Goal: Task Accomplishment & Management: Use online tool/utility

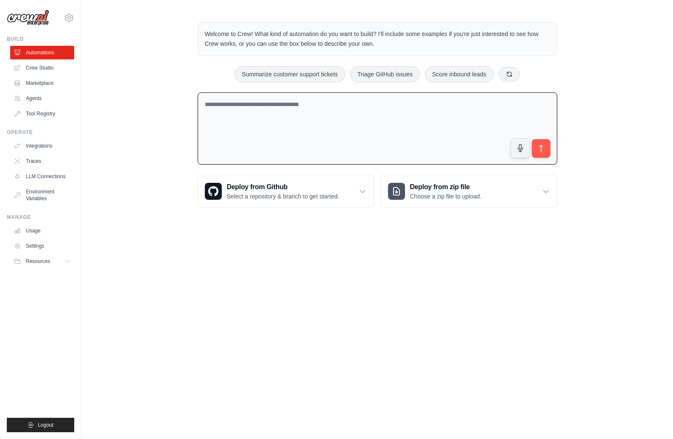
click at [315, 122] on textarea at bounding box center [378, 128] width 360 height 73
click at [33, 68] on link "Crew Studio" at bounding box center [43, 68] width 64 height 14
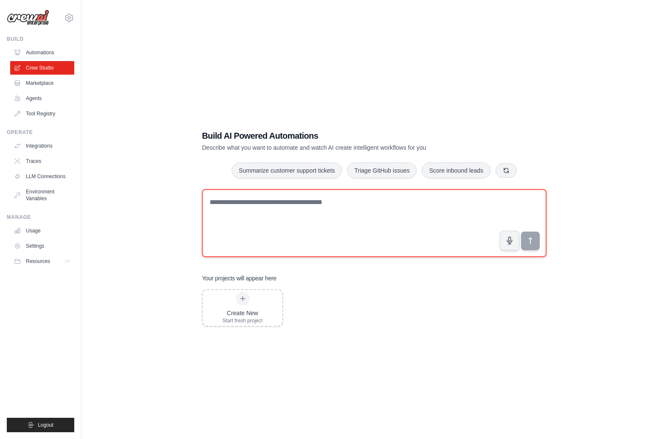
click at [241, 210] on textarea at bounding box center [374, 223] width 344 height 68
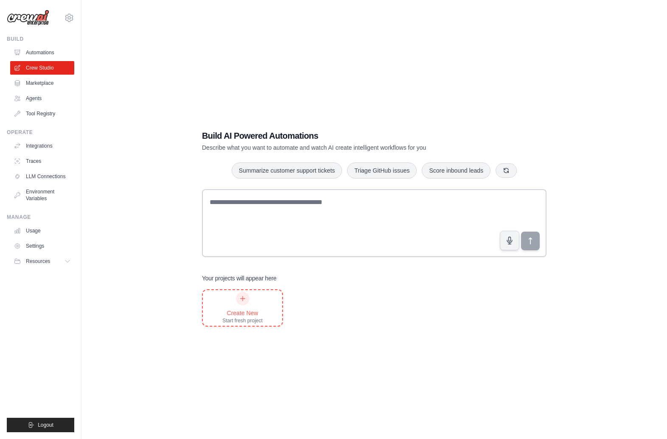
click at [236, 299] on div at bounding box center [243, 299] width 14 height 14
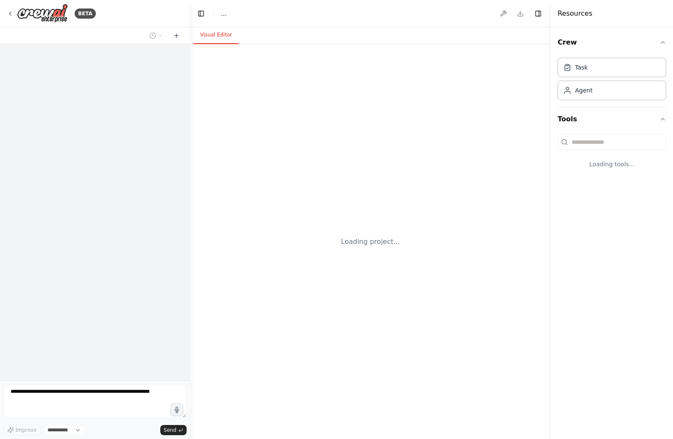
select select "****"
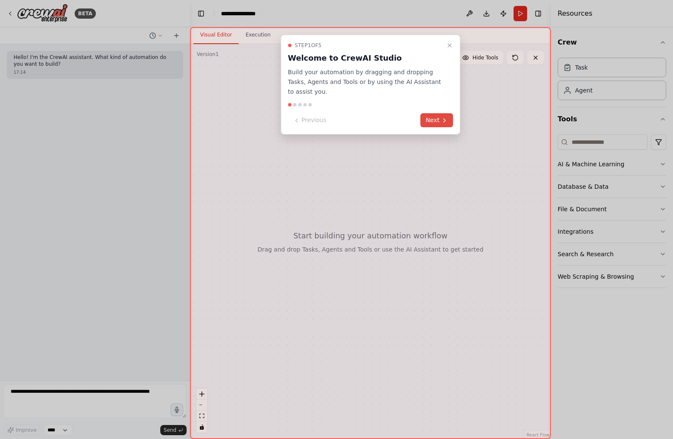
click at [433, 119] on button "Next" at bounding box center [437, 120] width 33 height 14
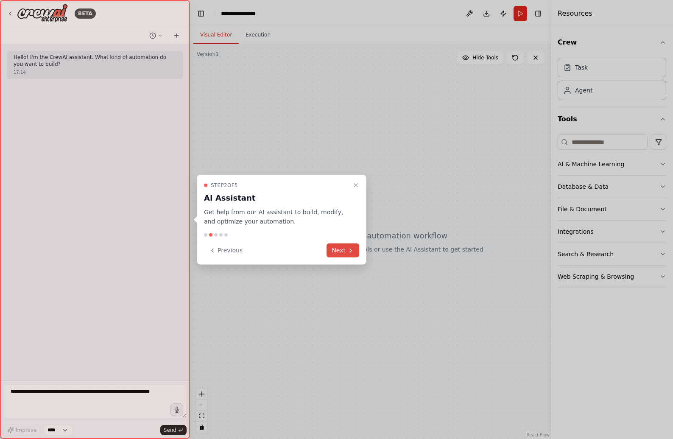
click at [345, 249] on button "Next" at bounding box center [343, 250] width 33 height 14
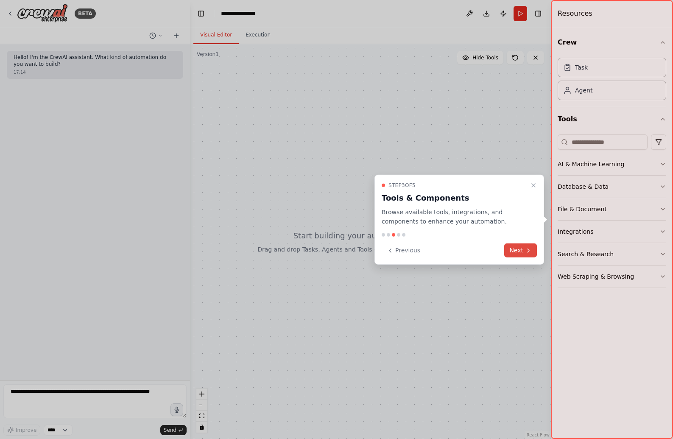
click at [516, 246] on button "Next" at bounding box center [520, 250] width 33 height 14
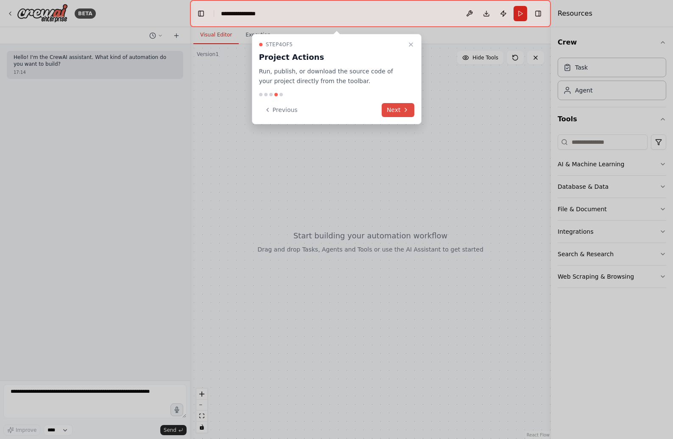
click at [404, 112] on icon at bounding box center [405, 109] width 7 height 7
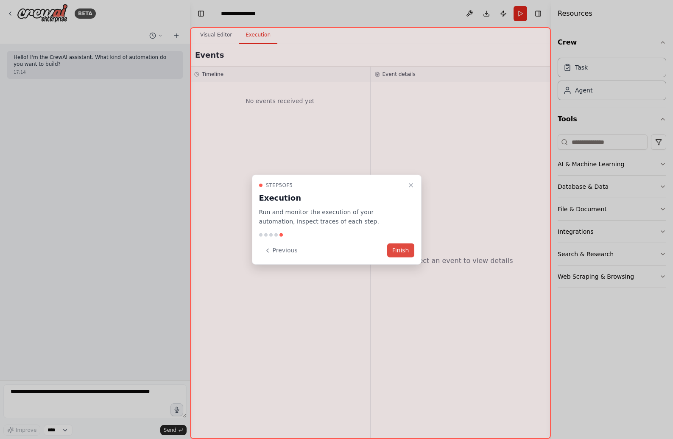
click at [406, 247] on button "Finish" at bounding box center [400, 250] width 27 height 14
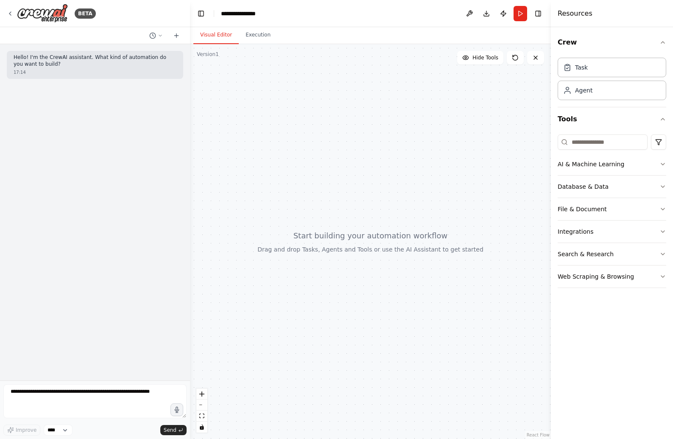
click at [138, 131] on div "Hello! I'm the CrewAI assistant. What kind of automation do you want to build? …" at bounding box center [95, 212] width 190 height 336
click at [592, 66] on div "Task" at bounding box center [612, 67] width 109 height 20
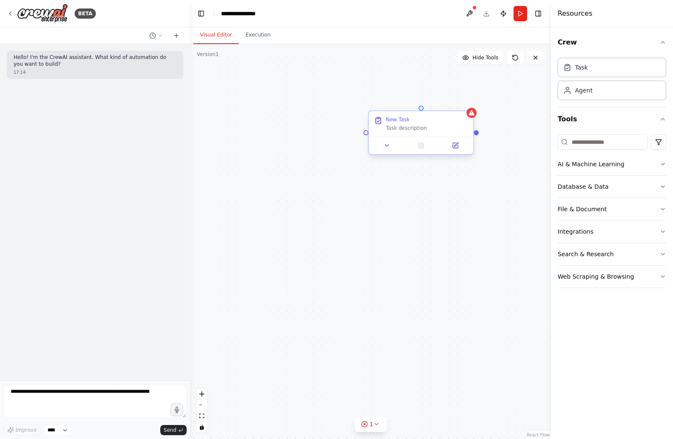
click at [415, 126] on div "Task description" at bounding box center [427, 128] width 82 height 7
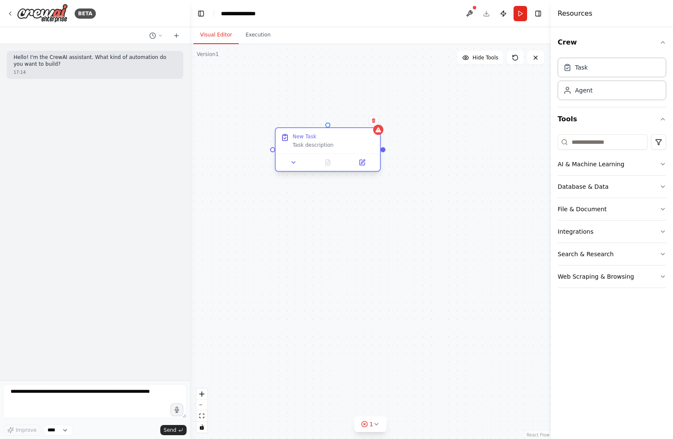
drag, startPoint x: 417, startPoint y: 128, endPoint x: 320, endPoint y: 145, distance: 98.7
click at [320, 145] on div "Task description" at bounding box center [334, 145] width 82 height 7
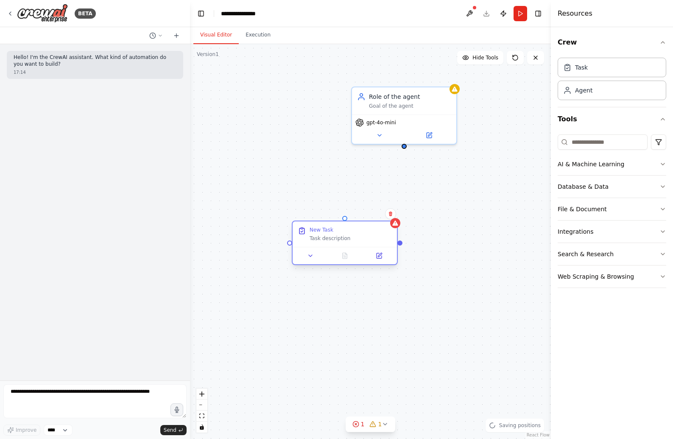
drag, startPoint x: 332, startPoint y: 141, endPoint x: 347, endPoint y: 234, distance: 94.5
click at [347, 234] on div "New Task Task description" at bounding box center [351, 233] width 82 height 15
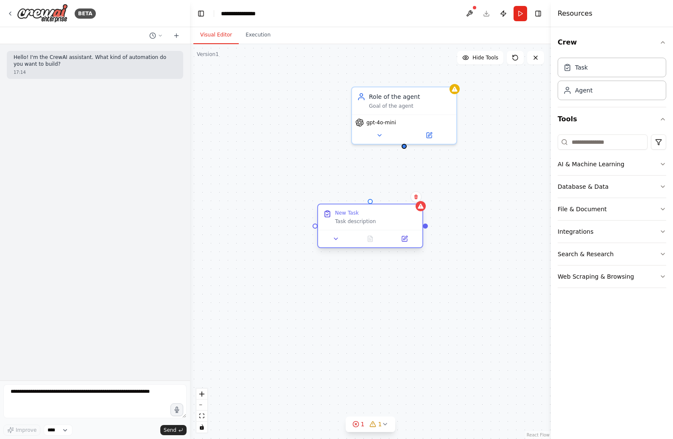
drag, startPoint x: 346, startPoint y: 221, endPoint x: 364, endPoint y: 215, distance: 19.7
click at [364, 215] on div "New Task Task description" at bounding box center [370, 216] width 104 height 25
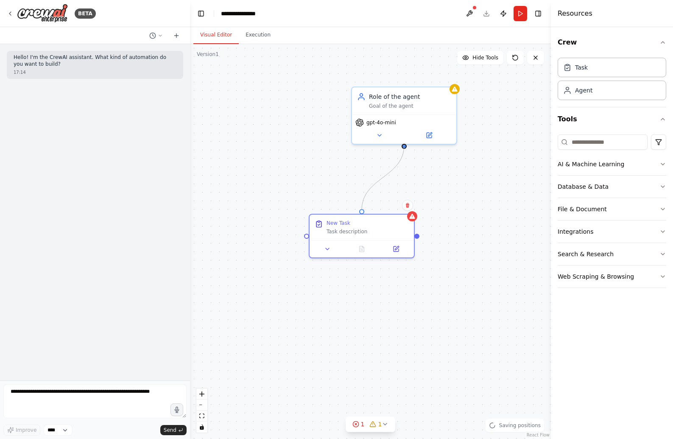
drag, startPoint x: 363, startPoint y: 211, endPoint x: 401, endPoint y: 148, distance: 73.6
click at [401, 148] on div "New Task Task description Role of the agent Goal of the agent gpt-4o-mini" at bounding box center [370, 241] width 361 height 395
click at [420, 111] on div "Role of the agent Goal of the agent" at bounding box center [404, 99] width 104 height 27
click at [374, 230] on div "Task description" at bounding box center [368, 229] width 82 height 7
click at [609, 233] on button "Integrations" at bounding box center [612, 232] width 109 height 22
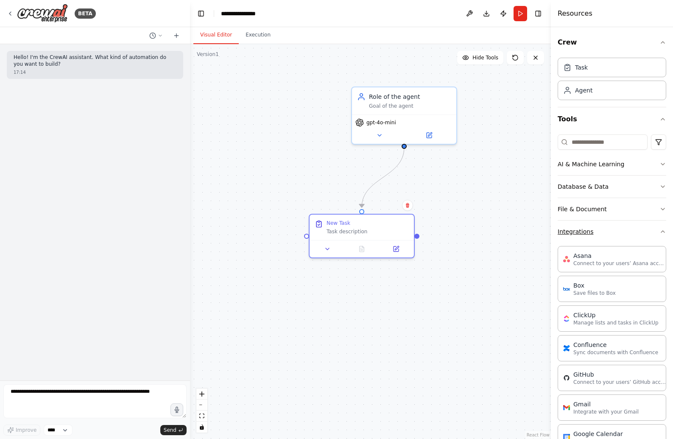
click at [615, 232] on button "Integrations" at bounding box center [612, 232] width 109 height 22
click at [615, 202] on button "File & Document" at bounding box center [612, 209] width 109 height 22
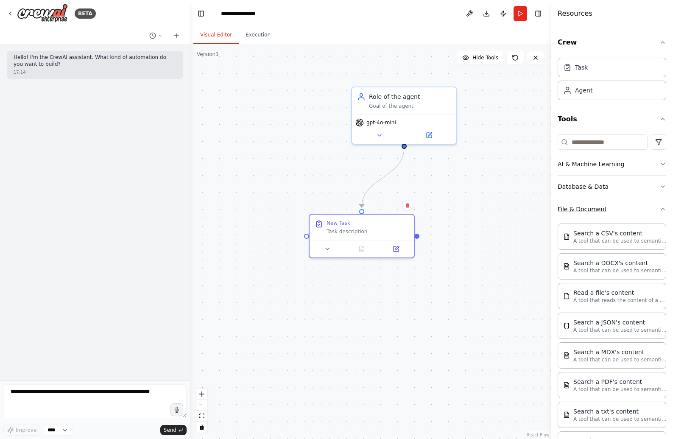
click at [627, 215] on button "File & Document" at bounding box center [612, 209] width 109 height 22
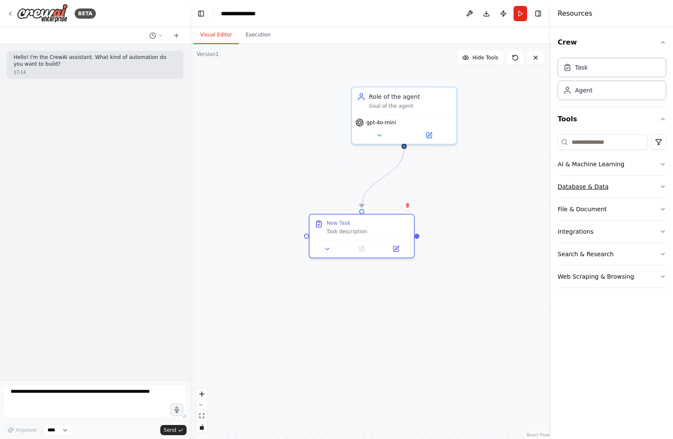
click at [624, 192] on button "Database & Data" at bounding box center [612, 187] width 109 height 22
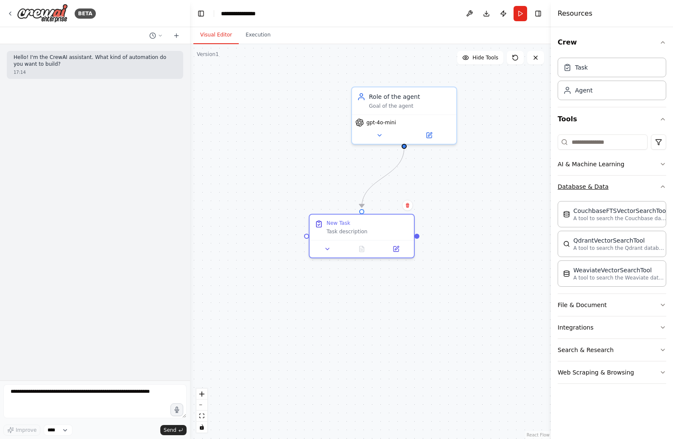
click at [624, 192] on button "Database & Data" at bounding box center [612, 187] width 109 height 22
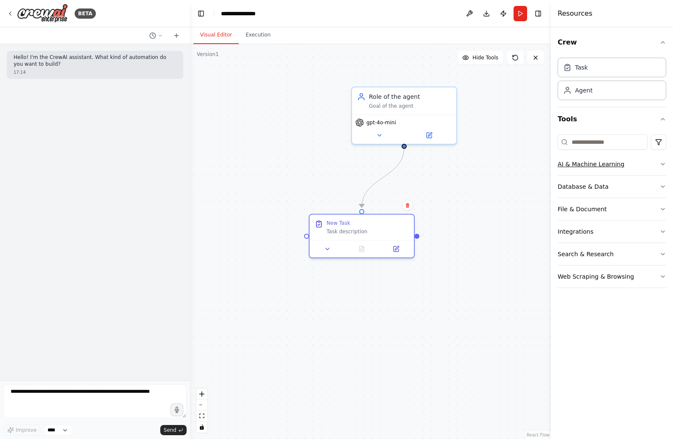
click at [616, 168] on button "AI & Machine Learning" at bounding box center [612, 164] width 109 height 22
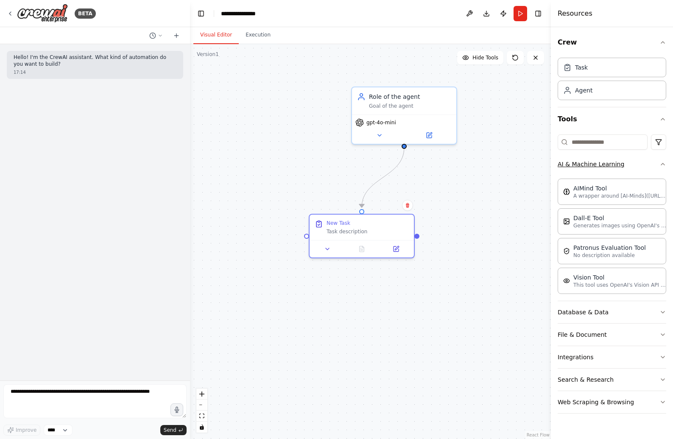
click at [616, 168] on button "AI & Machine Learning" at bounding box center [612, 164] width 109 height 22
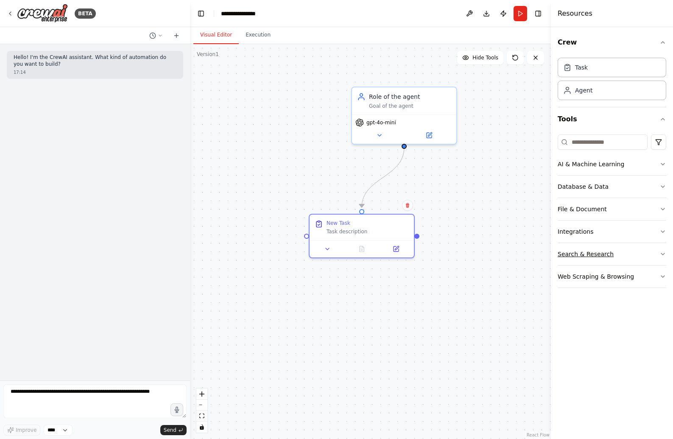
click at [616, 258] on button "Search & Research" at bounding box center [612, 254] width 109 height 22
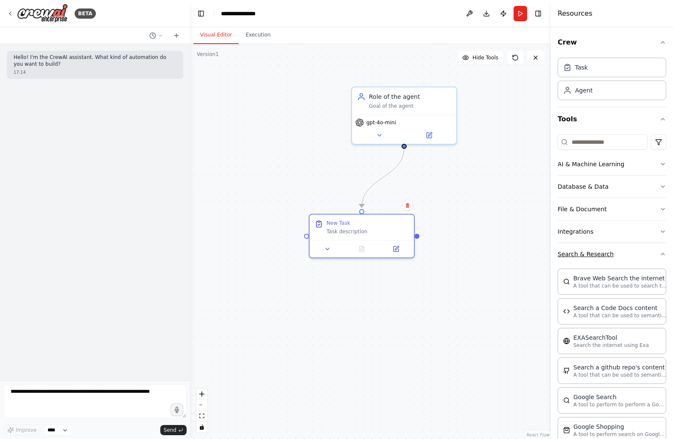
click at [601, 261] on button "Search & Research" at bounding box center [612, 254] width 109 height 22
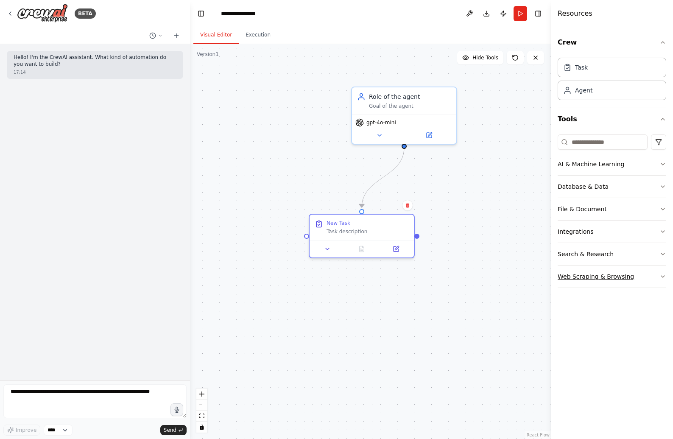
click at [601, 286] on button "Web Scraping & Browsing" at bounding box center [612, 276] width 109 height 22
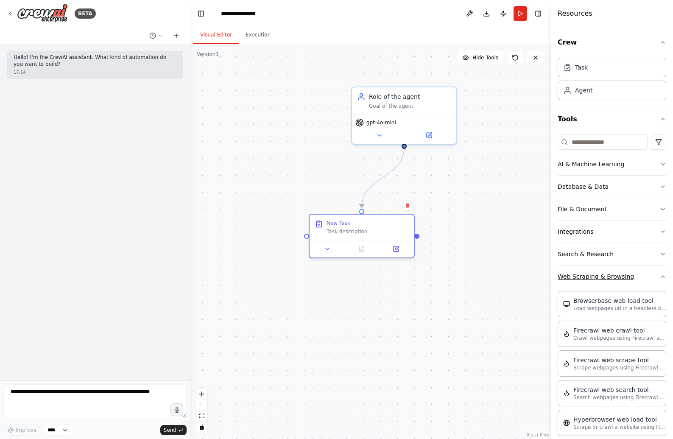
click at [595, 283] on button "Web Scraping & Browsing" at bounding box center [612, 276] width 109 height 22
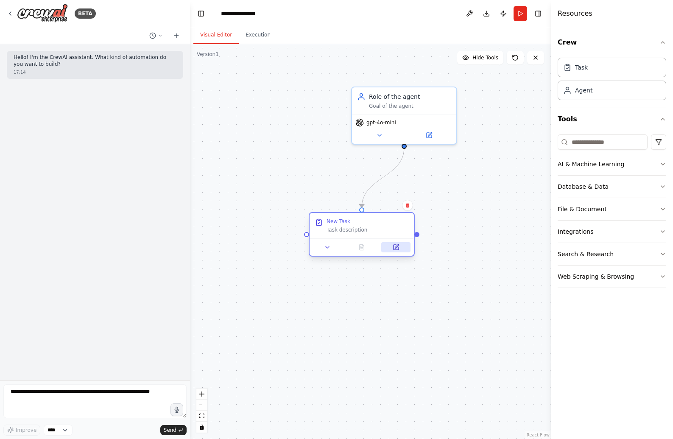
click at [399, 246] on button at bounding box center [395, 247] width 29 height 10
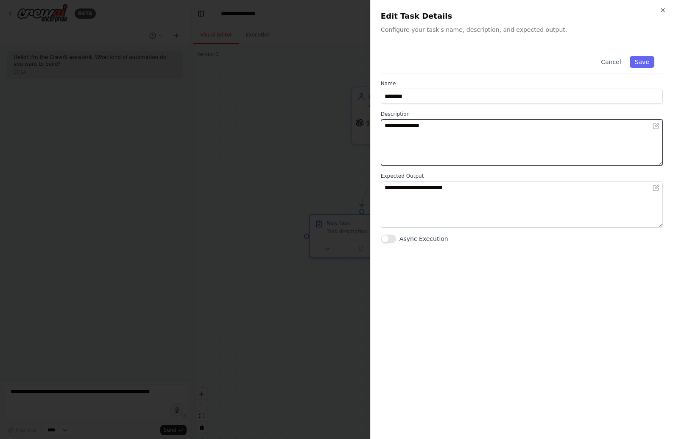
click at [439, 138] on textarea "**********" at bounding box center [522, 142] width 282 height 47
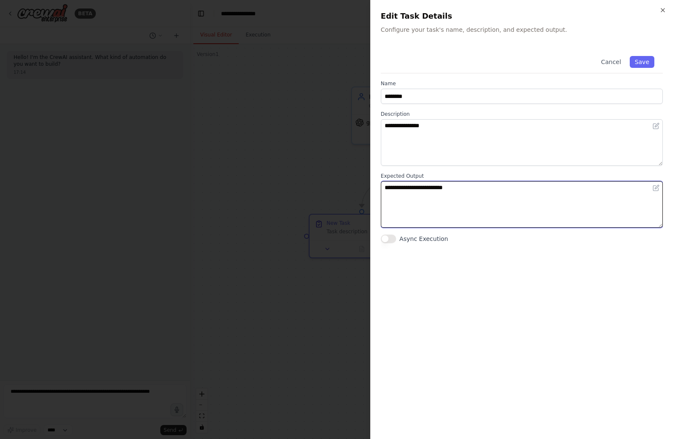
click at [436, 207] on textarea "**********" at bounding box center [522, 204] width 282 height 47
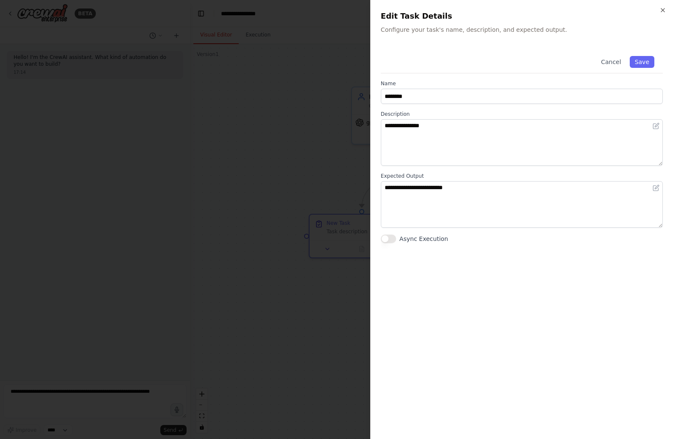
click at [388, 239] on button "Async Execution" at bounding box center [388, 239] width 15 height 8
click at [390, 240] on button "Async Execution" at bounding box center [388, 239] width 15 height 8
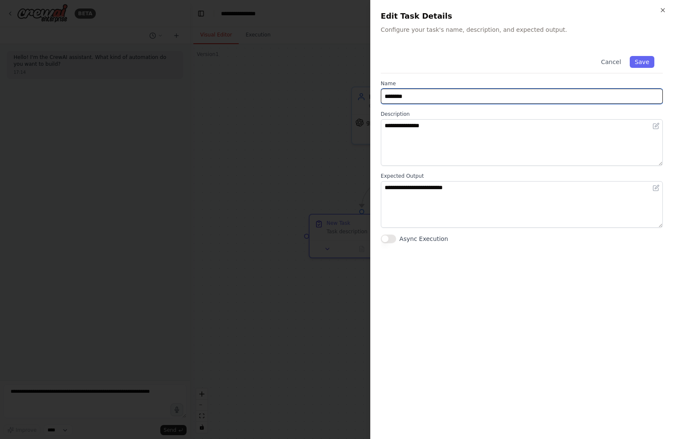
click at [434, 92] on input "********" at bounding box center [522, 96] width 282 height 15
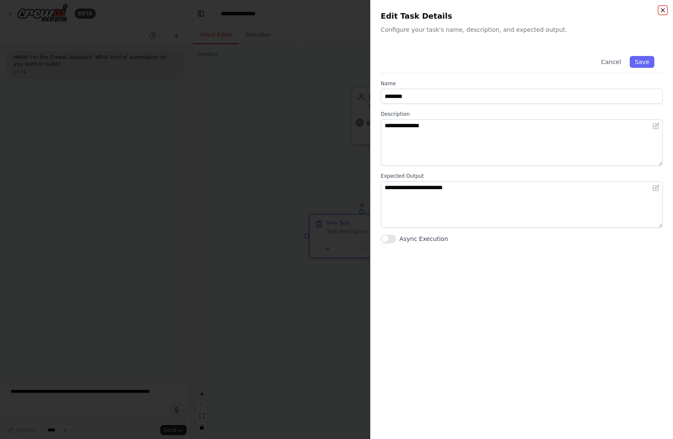
click at [661, 9] on icon "button" at bounding box center [662, 9] width 3 height 3
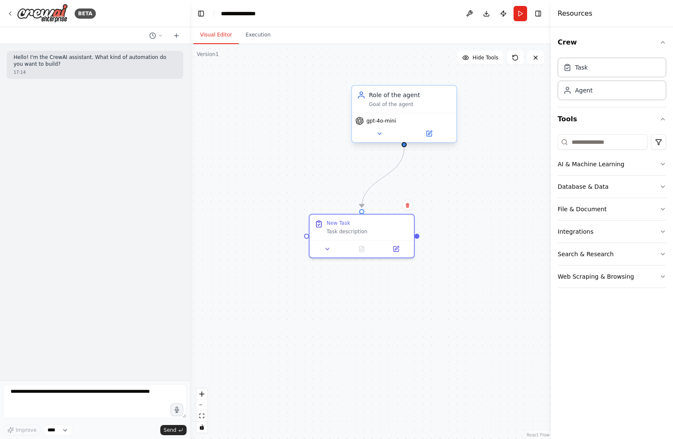
click at [409, 100] on div "Role of the agent Goal of the agent" at bounding box center [410, 99] width 82 height 17
click at [351, 231] on div "Task description" at bounding box center [368, 229] width 82 height 7
click at [377, 134] on icon at bounding box center [379, 133] width 7 height 7
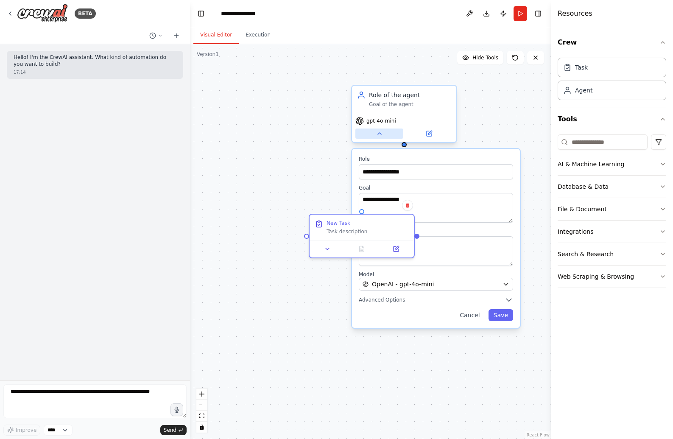
click at [377, 134] on icon at bounding box center [379, 133] width 7 height 7
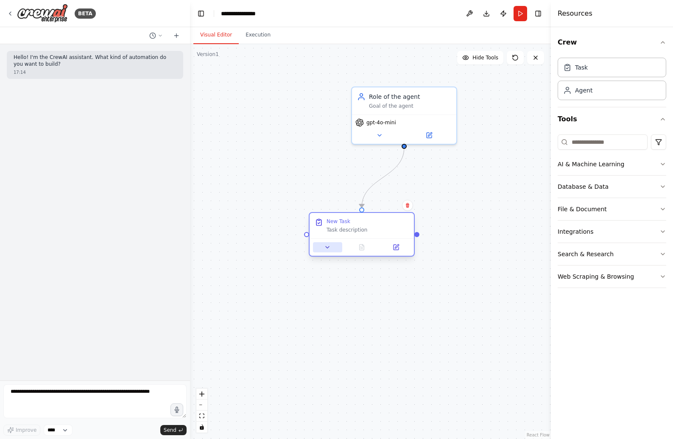
click at [328, 252] on button at bounding box center [327, 247] width 29 height 10
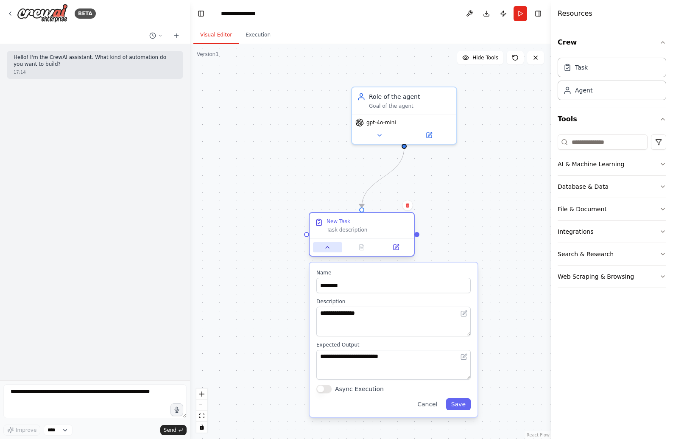
click at [328, 251] on button at bounding box center [327, 247] width 29 height 10
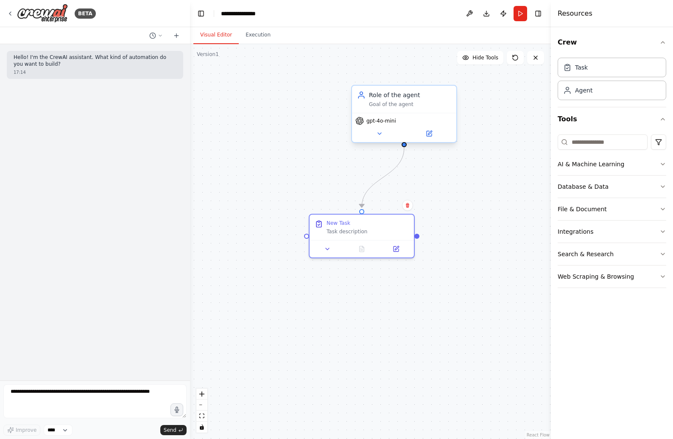
click at [384, 139] on div "gpt-4o-mini" at bounding box center [404, 127] width 104 height 29
click at [383, 137] on button at bounding box center [379, 134] width 48 height 10
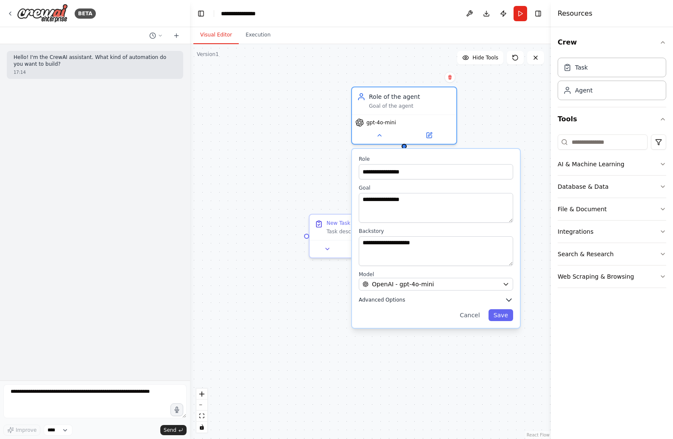
click at [365, 303] on button "Advanced Options" at bounding box center [436, 300] width 154 height 8
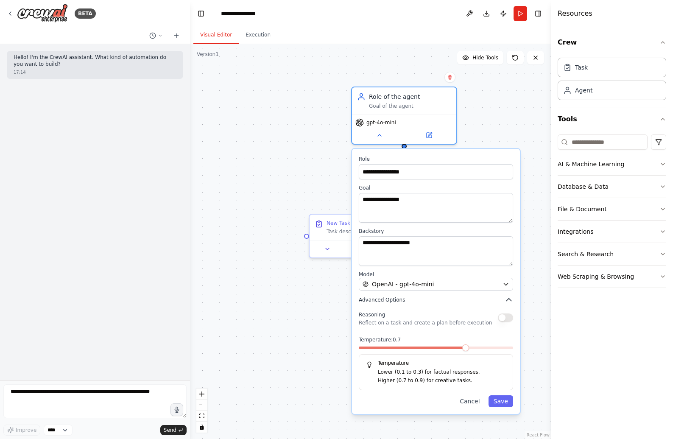
click at [416, 302] on button "Advanced Options" at bounding box center [436, 300] width 154 height 8
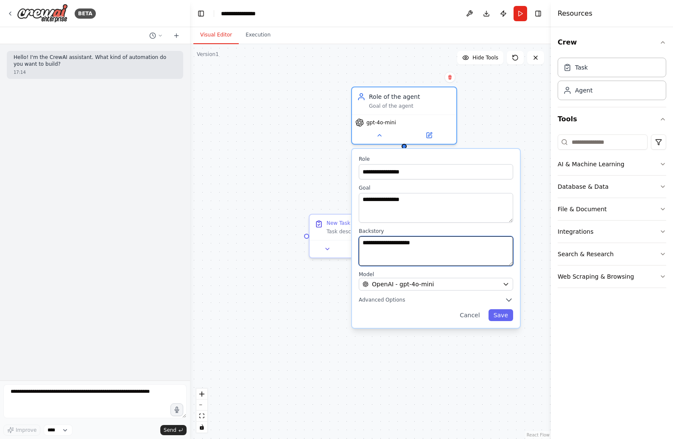
click at [425, 255] on textarea "**********" at bounding box center [436, 251] width 154 height 30
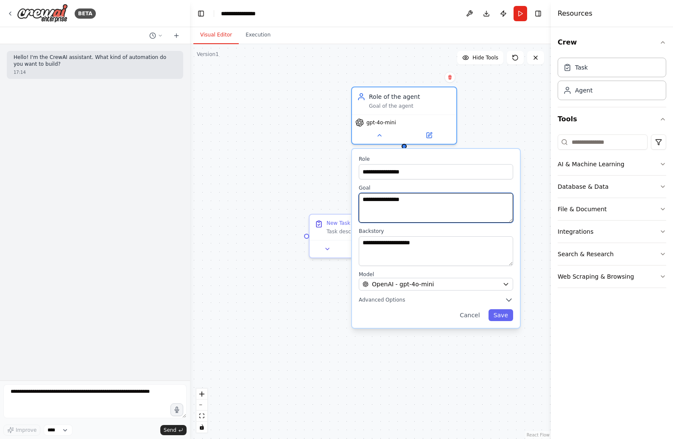
click at [418, 212] on textarea "**********" at bounding box center [436, 208] width 154 height 30
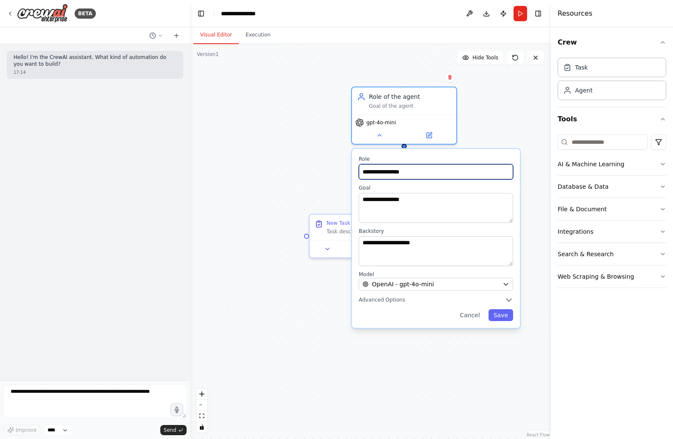
click at [432, 179] on input "**********" at bounding box center [436, 171] width 154 height 15
click at [494, 123] on div ".deletable-edge-delete-btn { width: 20px; height: 20px; border: 0px solid #ffff…" at bounding box center [370, 241] width 361 height 395
click at [522, 14] on button "Run" at bounding box center [521, 13] width 14 height 15
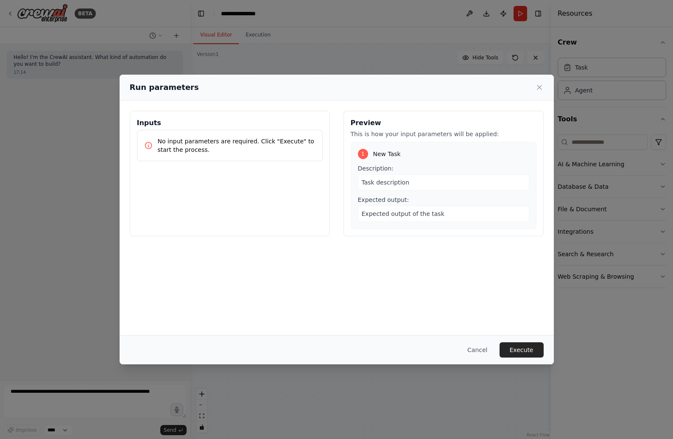
click at [244, 142] on p "No input parameters are required. Click "Execute" to start the process." at bounding box center [237, 145] width 158 height 17
click at [392, 178] on div "Task description" at bounding box center [443, 182] width 171 height 16
click at [393, 187] on div "Task description" at bounding box center [443, 182] width 171 height 16
click at [394, 185] on span "Task description" at bounding box center [386, 182] width 48 height 7
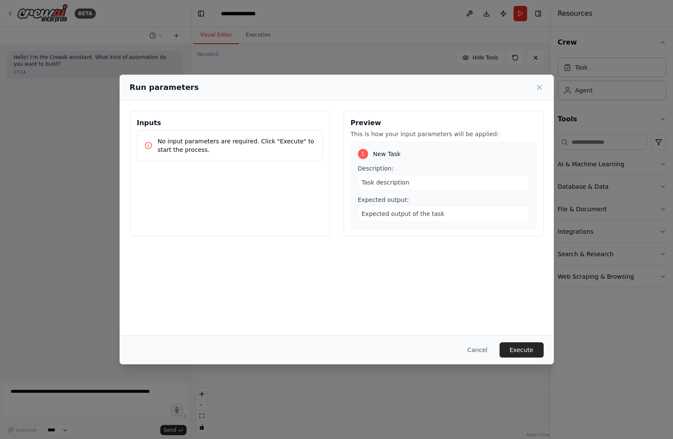
click at [426, 224] on div "1 New Task Description: Task description Expected output: Expected output of th…" at bounding box center [444, 185] width 186 height 87
click at [531, 346] on button "Execute" at bounding box center [522, 349] width 44 height 15
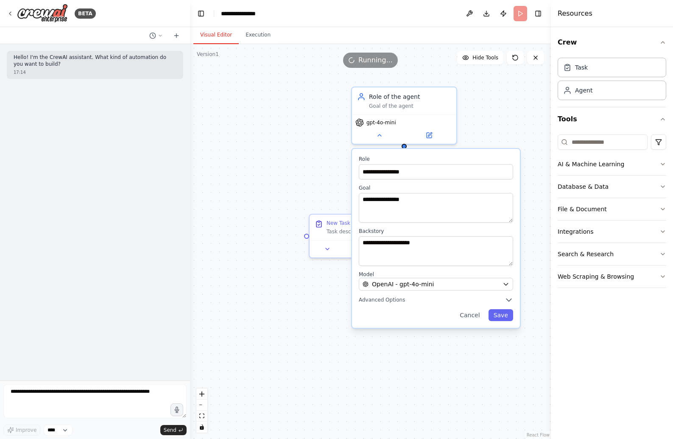
click at [255, 155] on div ".deletable-edge-delete-btn { width: 20px; height: 20px; border: 0px solid #ffff…" at bounding box center [370, 241] width 361 height 395
click at [465, 319] on button "Cancel" at bounding box center [470, 315] width 30 height 12
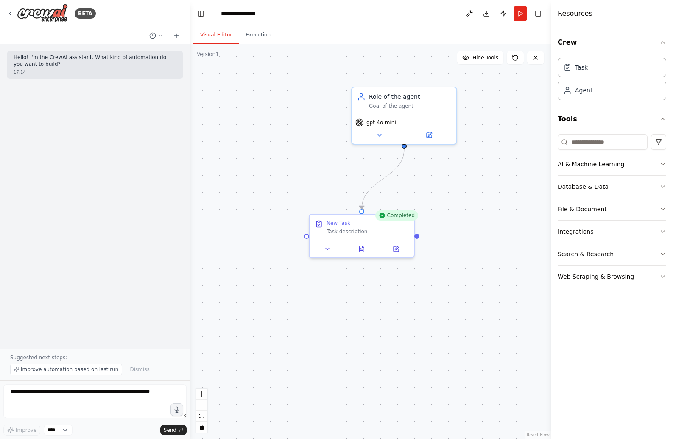
click at [85, 182] on div "Hello! I'm the CrewAI assistant. What kind of automation do you want to build? …" at bounding box center [95, 196] width 190 height 304
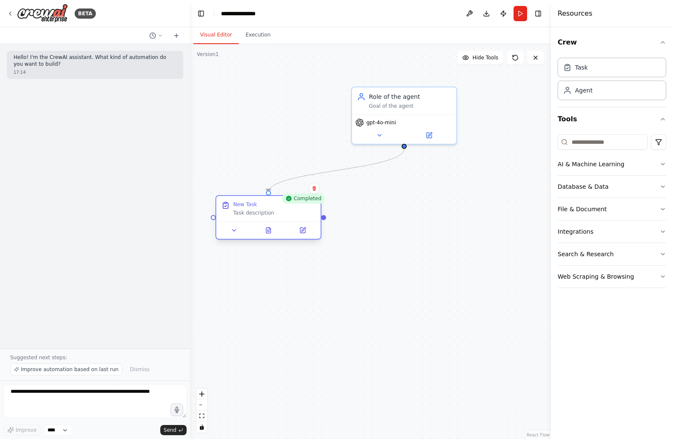
drag, startPoint x: 369, startPoint y: 227, endPoint x: 270, endPoint y: 199, distance: 102.8
click at [270, 201] on div "New Task Task description" at bounding box center [274, 208] width 82 height 15
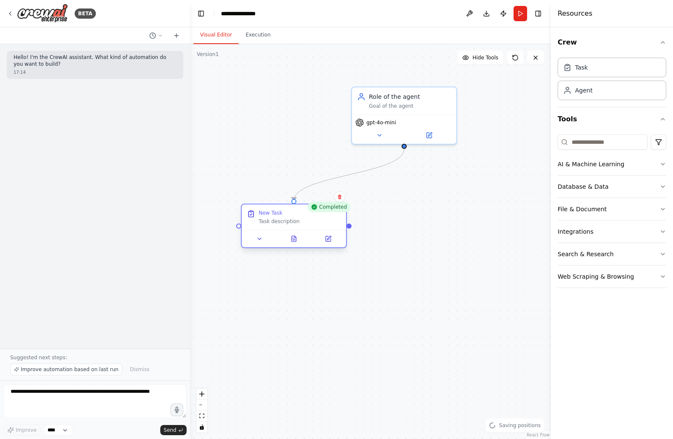
drag, startPoint x: 269, startPoint y: 198, endPoint x: 307, endPoint y: 212, distance: 40.8
click at [307, 212] on div "New Task" at bounding box center [300, 213] width 82 height 7
click at [581, 73] on div "Task" at bounding box center [612, 67] width 109 height 20
click at [271, 222] on div "Task description" at bounding box center [300, 221] width 82 height 7
click at [267, 237] on button at bounding box center [259, 239] width 29 height 10
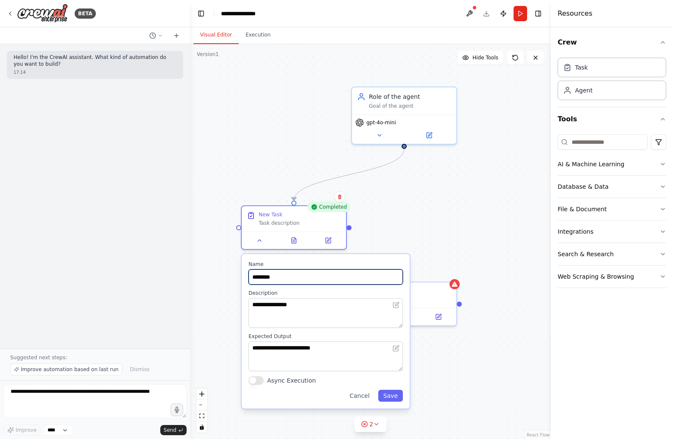
drag, startPoint x: 286, startPoint y: 280, endPoint x: 206, endPoint y: 281, distance: 79.7
click at [206, 281] on div ".deletable-edge-delete-btn { width: 20px; height: 20px; border: 0px solid #ffff…" at bounding box center [370, 241] width 361 height 395
type input "**********"
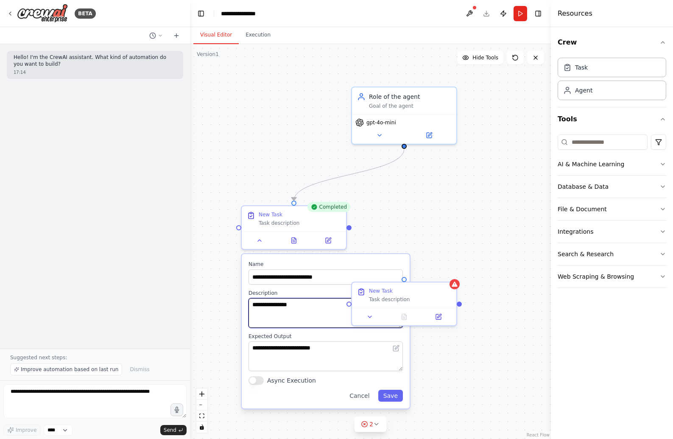
click at [282, 323] on textarea "**********" at bounding box center [326, 313] width 154 height 30
click at [333, 315] on textarea "**********" at bounding box center [326, 313] width 154 height 30
drag, startPoint x: 324, startPoint y: 315, endPoint x: 250, endPoint y: 313, distance: 74.2
click at [250, 313] on textarea "**********" at bounding box center [326, 313] width 154 height 30
click at [274, 306] on textarea "**********" at bounding box center [326, 313] width 154 height 30
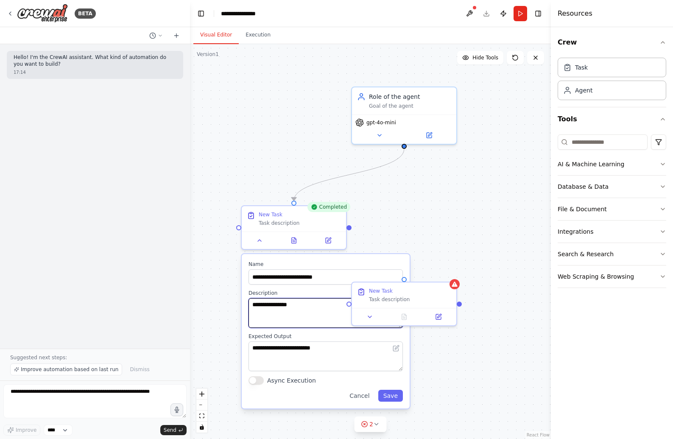
click at [274, 306] on textarea "**********" at bounding box center [326, 313] width 154 height 30
type textarea "**********"
click at [392, 397] on button "Save" at bounding box center [390, 396] width 25 height 12
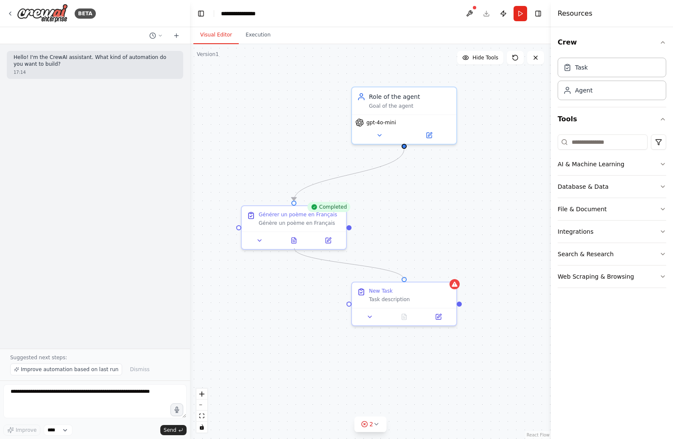
drag, startPoint x: 404, startPoint y: 279, endPoint x: 295, endPoint y: 249, distance: 113.5
click at [295, 249] on div "Completed Générer un poème en Français Génère un poème en Français Role of the …" at bounding box center [370, 241] width 361 height 395
drag, startPoint x: 403, startPoint y: 279, endPoint x: 346, endPoint y: 226, distance: 77.1
click at [346, 226] on div "Completed Générer un poème en Français Génère un poème en Français Role of the …" at bounding box center [370, 241] width 361 height 395
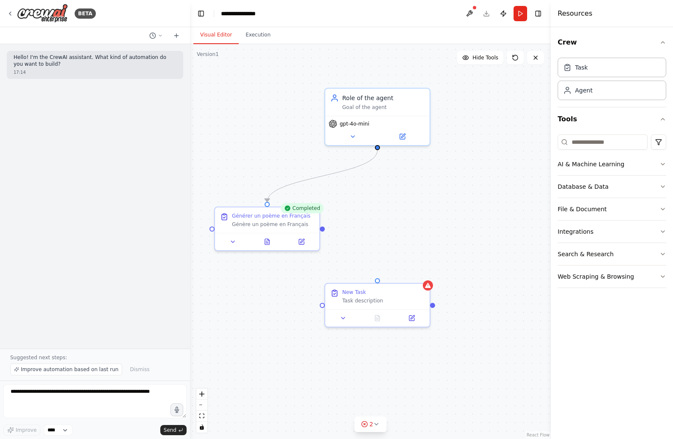
drag, startPoint x: 351, startPoint y: 229, endPoint x: 324, endPoint y: 230, distance: 26.7
click at [324, 230] on div ".deletable-edge-delete-btn { width: 20px; height: 20px; border: 0px solid #ffff…" at bounding box center [370, 241] width 361 height 395
drag, startPoint x: 323, startPoint y: 229, endPoint x: 379, endPoint y: 280, distance: 76.2
click at [379, 280] on div "Completed Générer un poème en Français Génère un poème en Français Role of the …" at bounding box center [343, 242] width 361 height 395
drag, startPoint x: 377, startPoint y: 296, endPoint x: 435, endPoint y: 209, distance: 104.3
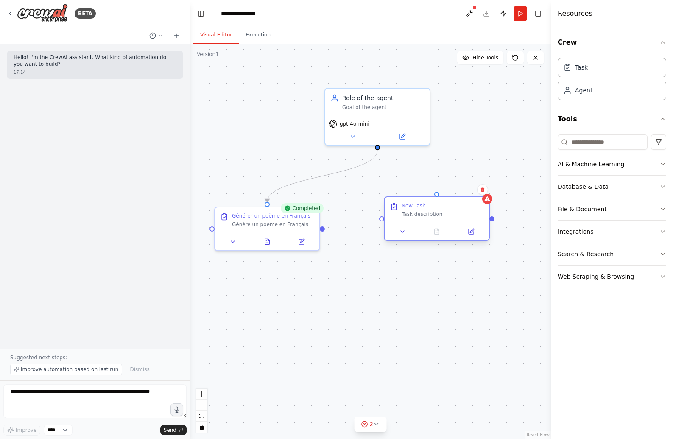
click at [435, 209] on div "New Task Task description" at bounding box center [443, 209] width 82 height 15
drag, startPoint x: 437, startPoint y: 195, endPoint x: 375, endPoint y: 148, distance: 77.8
click at [375, 148] on div ".deletable-edge-delete-btn { width: 20px; height: 20px; border: 0px solid #ffff…" at bounding box center [370, 241] width 361 height 395
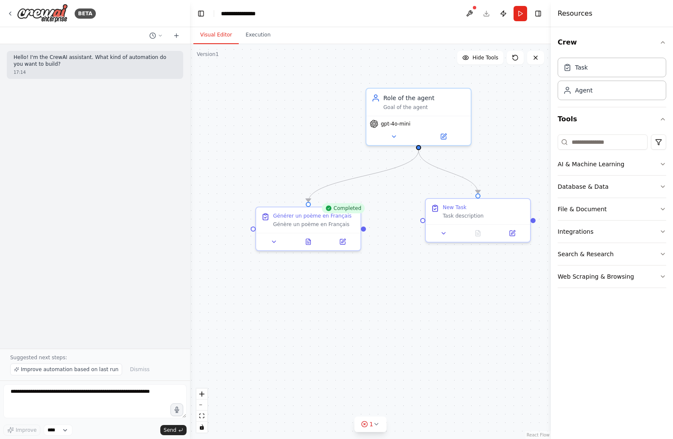
drag, startPoint x: 323, startPoint y: 231, endPoint x: 363, endPoint y: 231, distance: 40.7
click at [363, 231] on div ".deletable-edge-delete-btn { width: 20px; height: 20px; border: 0px solid #ffff…" at bounding box center [370, 241] width 361 height 395
drag, startPoint x: 363, startPoint y: 230, endPoint x: 422, endPoint y: 220, distance: 59.8
click at [422, 220] on div "Completed Générer un poème en Français Génère un poème en Français Role of the …" at bounding box center [384, 242] width 361 height 395
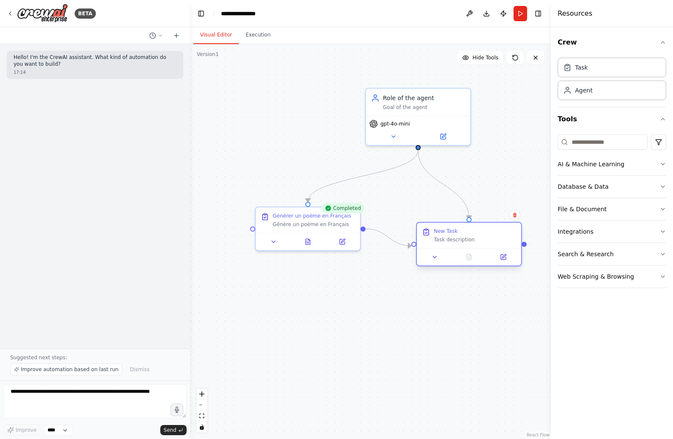
drag, startPoint x: 458, startPoint y: 207, endPoint x: 453, endPoint y: 235, distance: 28.8
click at [453, 235] on div "New Task Task description" at bounding box center [475, 235] width 82 height 15
click at [453, 238] on div "Task description" at bounding box center [475, 239] width 82 height 7
click at [427, 257] on button at bounding box center [434, 257] width 29 height 10
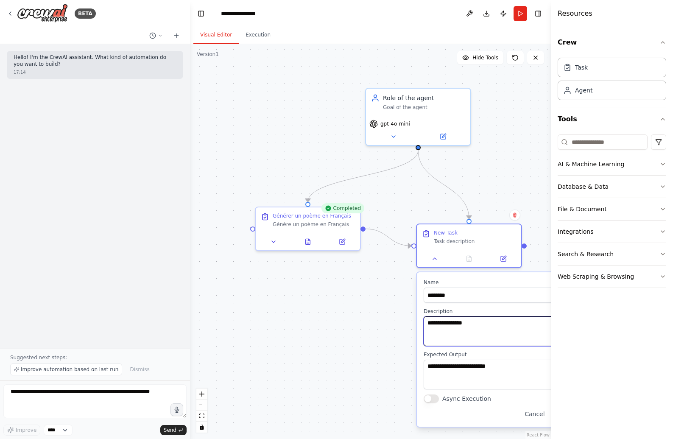
drag, startPoint x: 468, startPoint y: 328, endPoint x: 383, endPoint y: 321, distance: 84.7
click at [383, 321] on div ".deletable-edge-delete-btn { width: 20px; height: 20px; border: 0px solid #ffff…" at bounding box center [370, 241] width 361 height 395
type textarea "**********"
click at [362, 346] on div ".deletable-edge-delete-btn { width: 20px; height: 20px; border: 0px solid #ffff…" at bounding box center [370, 241] width 361 height 395
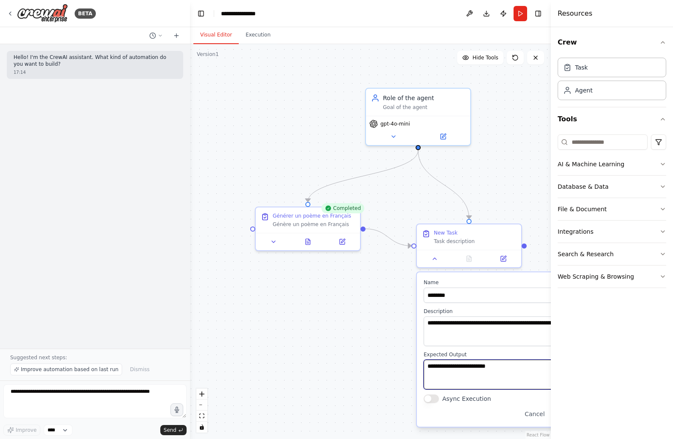
drag, startPoint x: 510, startPoint y: 367, endPoint x: 454, endPoint y: 345, distance: 60.3
click at [454, 345] on div "**********" at bounding box center [501, 349] width 168 height 154
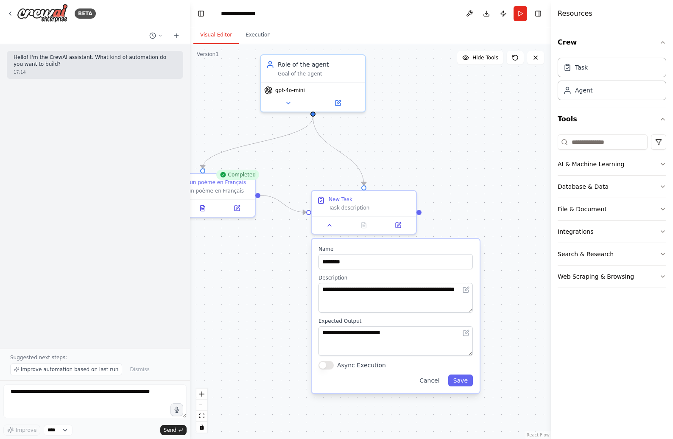
drag, startPoint x: 394, startPoint y: 324, endPoint x: 282, endPoint y: 287, distance: 117.9
click at [282, 287] on div ".deletable-edge-delete-btn { width: 20px; height: 20px; border: 0px solid #ffff…" at bounding box center [370, 241] width 361 height 395
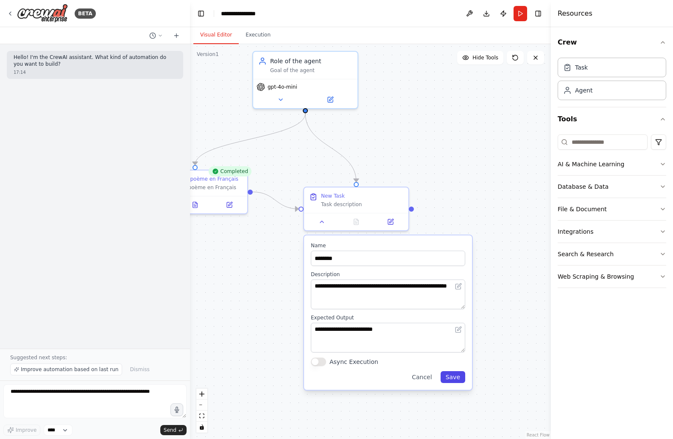
click at [448, 377] on button "Save" at bounding box center [453, 377] width 25 height 12
click at [367, 259] on input "********" at bounding box center [388, 258] width 154 height 15
drag, startPoint x: 367, startPoint y: 259, endPoint x: 302, endPoint y: 254, distance: 65.5
click at [302, 254] on div ".deletable-edge-delete-btn { width: 20px; height: 20px; border: 0px solid #ffff…" at bounding box center [370, 241] width 361 height 395
type input "**********"
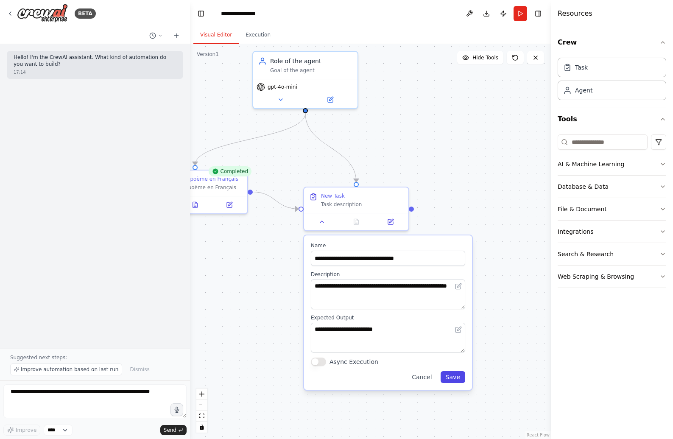
click at [452, 380] on button "Save" at bounding box center [453, 377] width 25 height 12
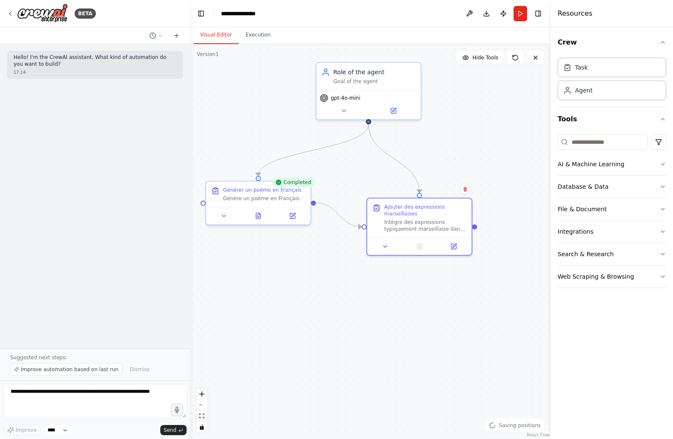
drag, startPoint x: 256, startPoint y: 289, endPoint x: 316, endPoint y: 300, distance: 61.6
click at [316, 300] on div ".deletable-edge-delete-btn { width: 20px; height: 20px; border: 0px solid #ffff…" at bounding box center [370, 241] width 361 height 395
click at [225, 210] on button at bounding box center [224, 214] width 29 height 10
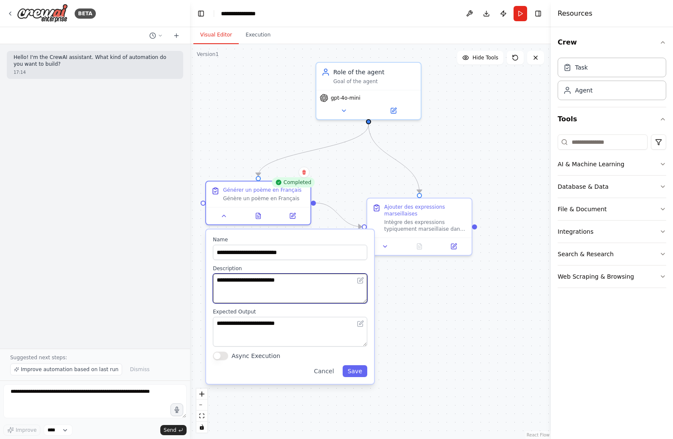
click at [329, 293] on textarea "**********" at bounding box center [290, 289] width 154 height 30
click at [363, 280] on icon at bounding box center [360, 280] width 7 height 7
click at [322, 287] on textarea "**********" at bounding box center [290, 289] width 154 height 30
click at [360, 282] on icon at bounding box center [360, 280] width 5 height 5
click at [317, 286] on textarea "**********" at bounding box center [290, 289] width 154 height 30
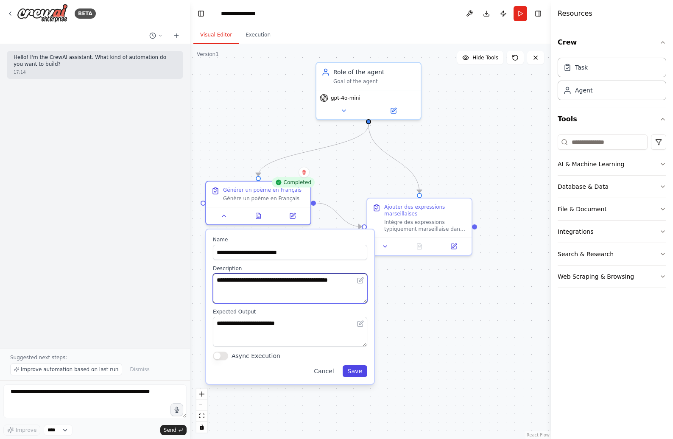
type textarea "**********"
click at [350, 374] on button "Save" at bounding box center [355, 371] width 25 height 12
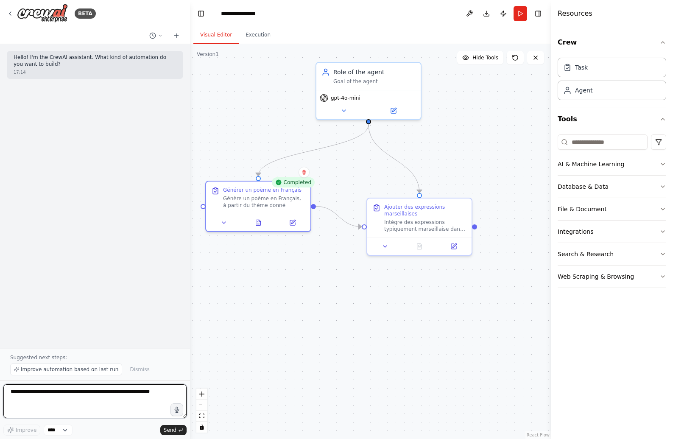
click at [108, 397] on textarea at bounding box center [94, 401] width 183 height 34
click at [98, 245] on div "Hello! I'm the CrewAI assistant. What kind of automation do you want to build? …" at bounding box center [95, 196] width 190 height 304
click at [257, 35] on button "Execution" at bounding box center [258, 35] width 39 height 18
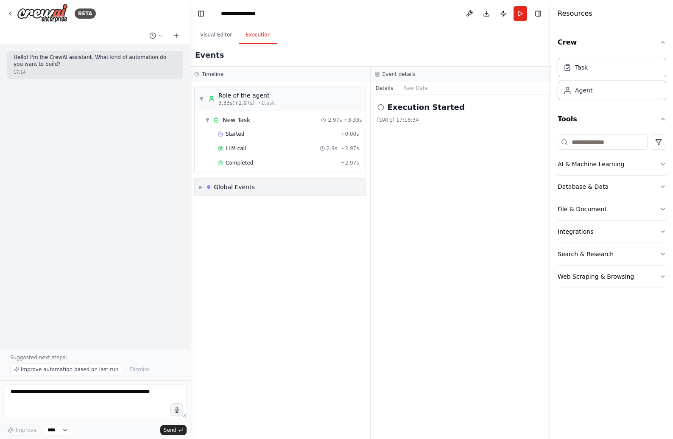
click at [222, 184] on div "Global Events" at bounding box center [234, 187] width 41 height 8
click at [212, 35] on button "Visual Editor" at bounding box center [215, 35] width 45 height 18
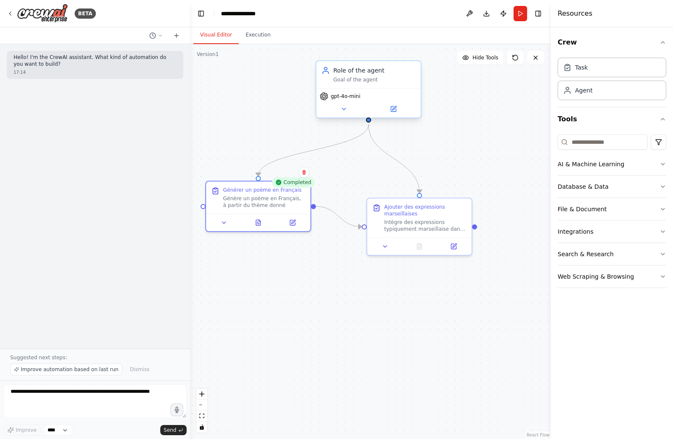
click at [347, 64] on div "Role of the agent Goal of the agent" at bounding box center [368, 74] width 104 height 27
click at [492, 57] on span "Hide Tools" at bounding box center [485, 57] width 26 height 7
click at [478, 59] on span "Show Tools" at bounding box center [484, 57] width 28 height 7
click at [518, 13] on button "Run" at bounding box center [521, 13] width 14 height 15
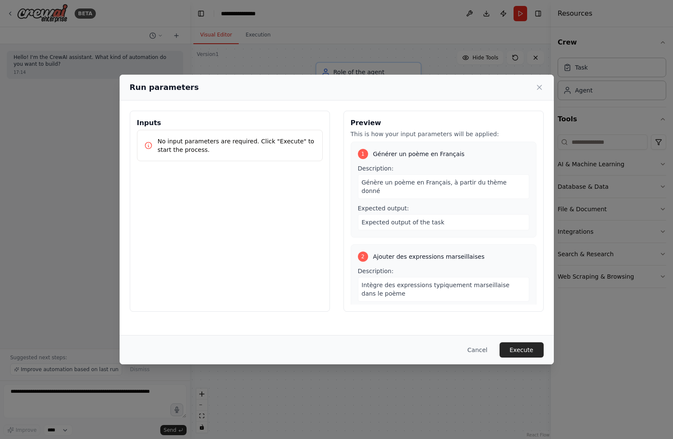
click at [251, 142] on p "No input parameters are required. Click "Execute" to start the process." at bounding box center [237, 145] width 158 height 17
click at [268, 140] on p "No input parameters are required. Click "Execute" to start the process." at bounding box center [237, 145] width 158 height 17
click at [451, 182] on span "Génère un poème en Français, à partir du thème donné" at bounding box center [434, 186] width 145 height 15
click at [513, 348] on button "Execute" at bounding box center [522, 349] width 44 height 15
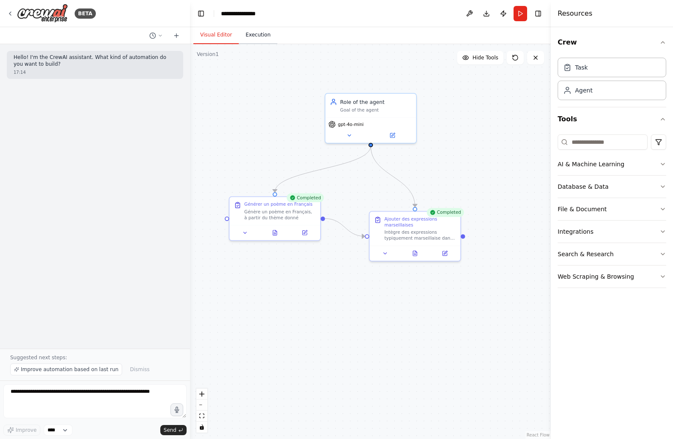
click at [257, 32] on button "Execution" at bounding box center [258, 35] width 39 height 18
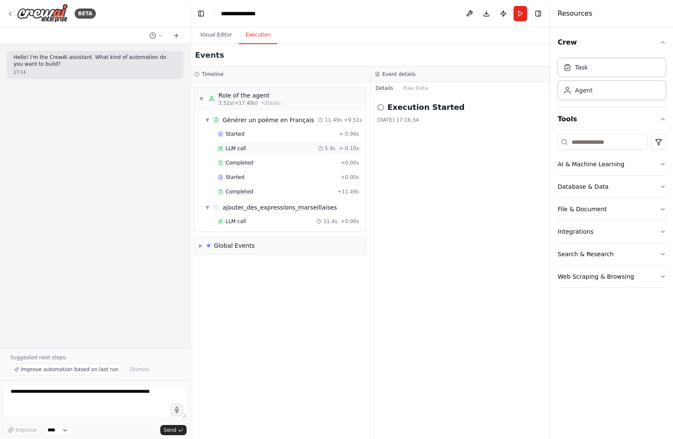
click at [251, 154] on div "LLM call 5.9s + -0.10s" at bounding box center [288, 148] width 147 height 13
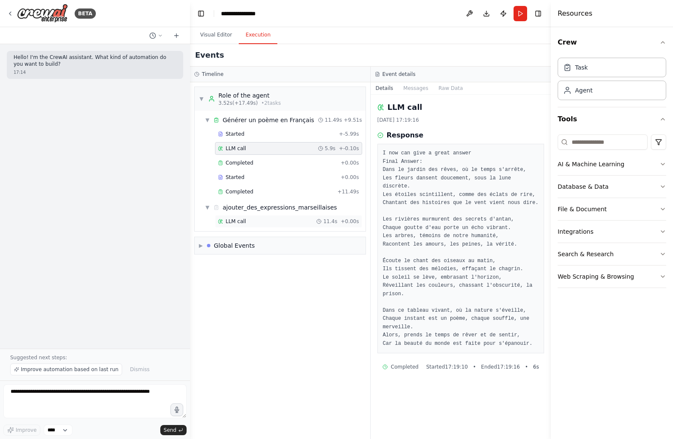
click at [263, 223] on div "LLM call 11.4s + 0.00s" at bounding box center [288, 221] width 141 height 7
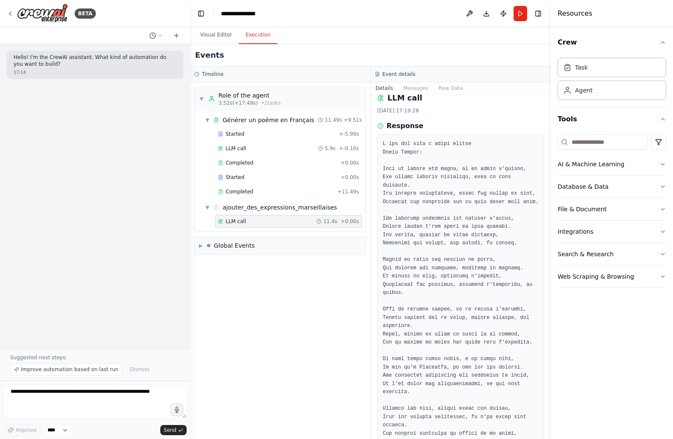
scroll to position [10, 0]
click at [260, 146] on div "LLM call 5.9s + -0.10s" at bounding box center [288, 148] width 141 height 7
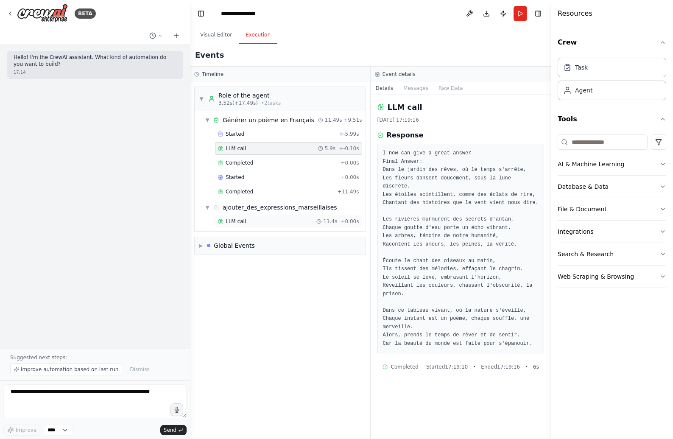
click at [250, 221] on div "LLM call 11.4s + 0.00s" at bounding box center [288, 221] width 141 height 7
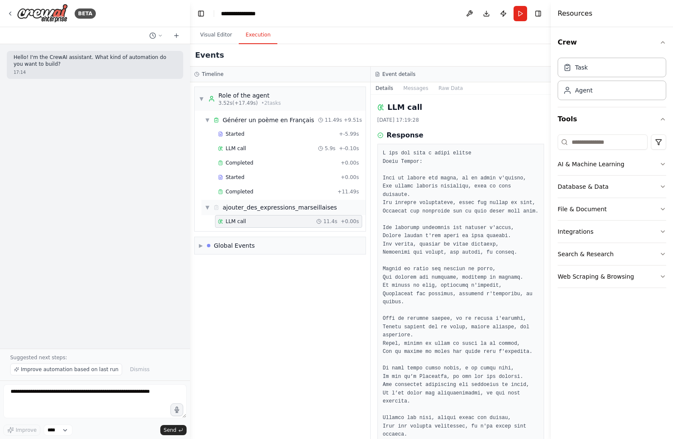
click at [240, 207] on div "ajouter_des_expressions_marseillaises" at bounding box center [280, 207] width 115 height 8
click at [249, 208] on div "ajouter_des_expressions_marseillaises" at bounding box center [280, 207] width 115 height 8
click at [243, 224] on span "LLM call" at bounding box center [236, 221] width 20 height 7
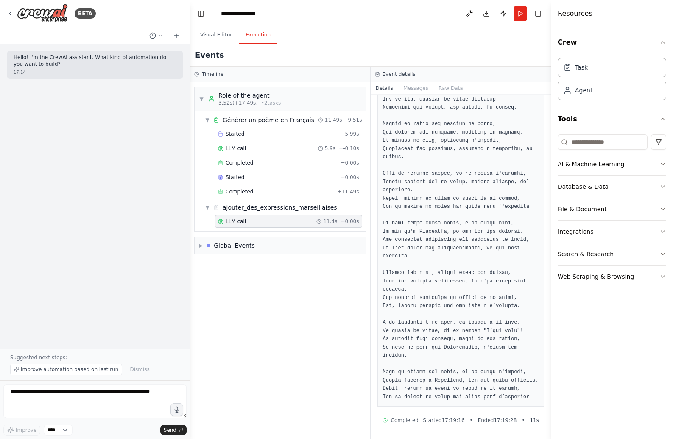
click at [407, 419] on span "Completed" at bounding box center [405, 420] width 28 height 7
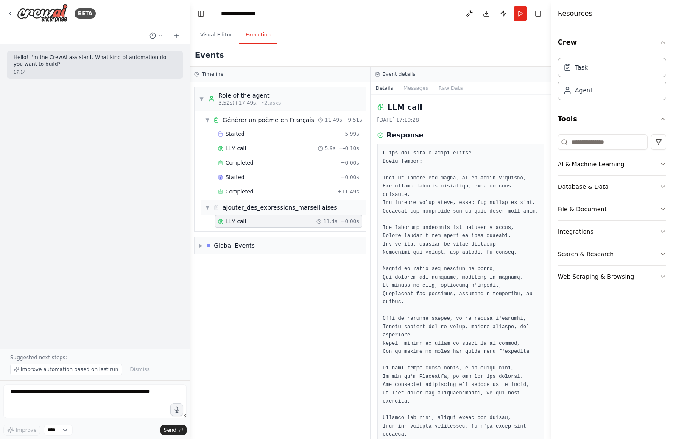
click at [267, 210] on div "ajouter_des_expressions_marseillaises" at bounding box center [280, 207] width 115 height 8
click at [237, 204] on div "ajouter_des_expressions_marseillaises" at bounding box center [280, 207] width 115 height 8
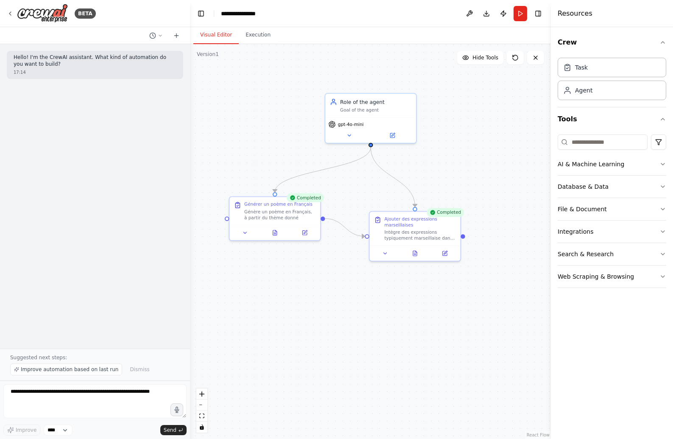
click at [220, 32] on button "Visual Editor" at bounding box center [215, 35] width 45 height 18
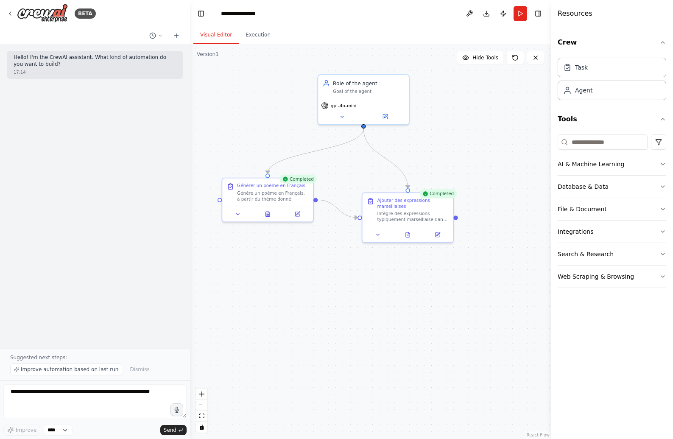
drag, startPoint x: 466, startPoint y: 309, endPoint x: 467, endPoint y: 293, distance: 16.6
click at [467, 293] on div ".deletable-edge-delete-btn { width: 20px; height: 20px; border: 0px solid #ffff…" at bounding box center [370, 241] width 361 height 395
click at [400, 230] on button at bounding box center [407, 233] width 31 height 9
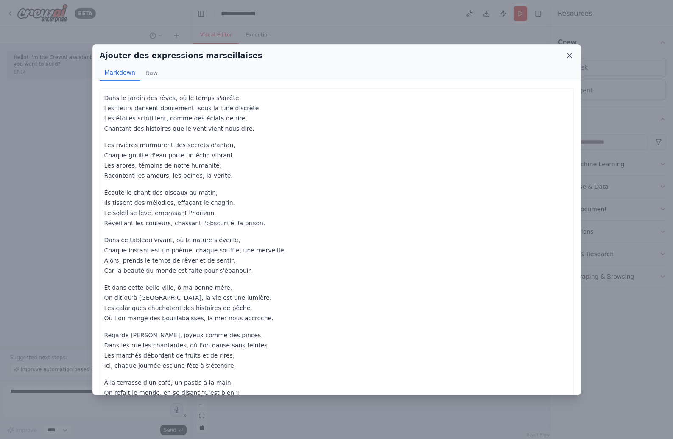
click at [571, 52] on icon at bounding box center [569, 55] width 8 height 8
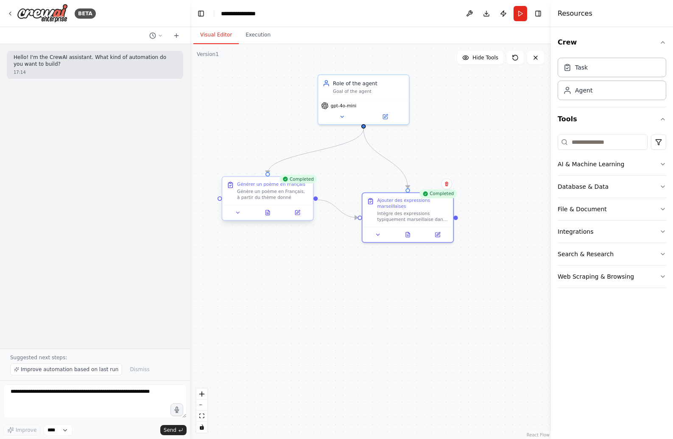
click at [257, 203] on div "Générer un poème en Français Génère un poème en Français, à partir du thème don…" at bounding box center [267, 191] width 91 height 28
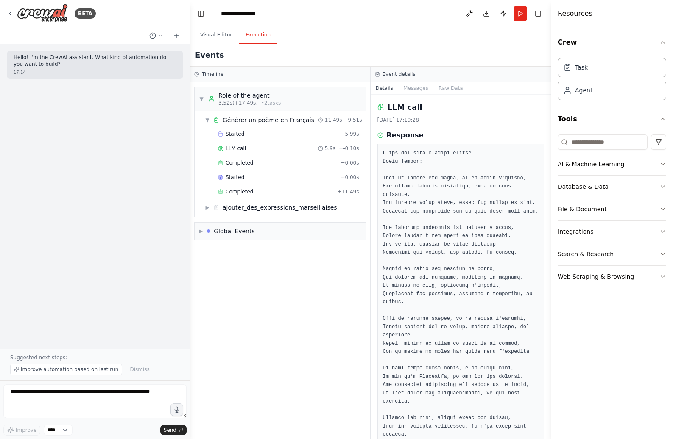
click at [259, 37] on button "Execution" at bounding box center [258, 35] width 39 height 18
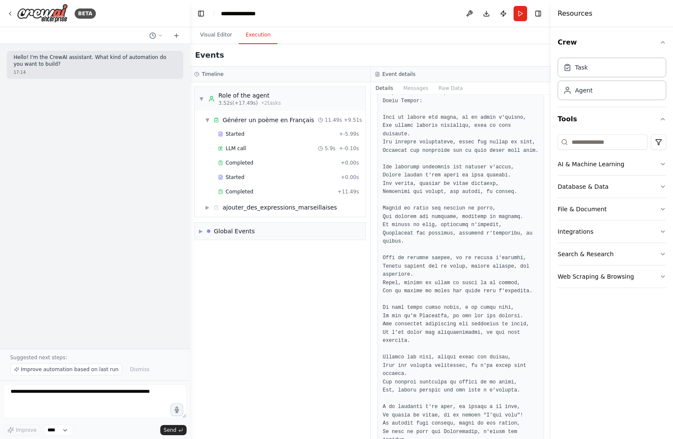
scroll to position [104, 0]
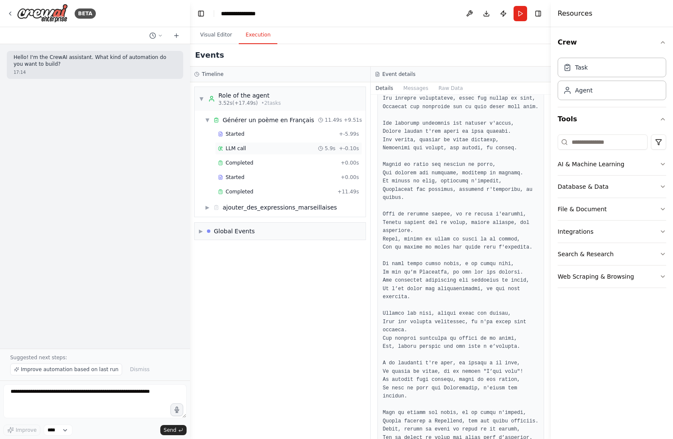
click at [243, 145] on span "LLM call" at bounding box center [236, 148] width 20 height 7
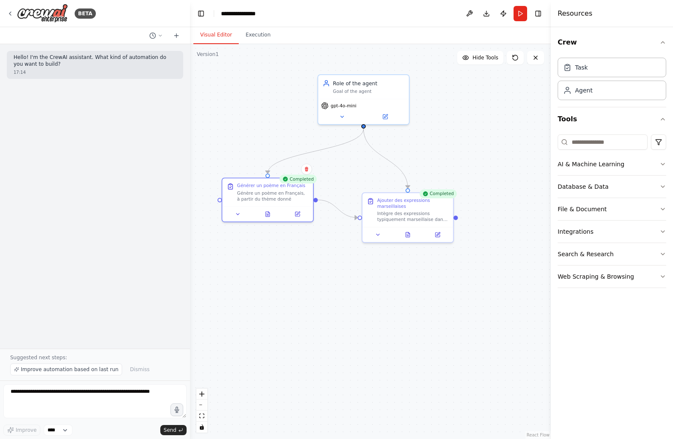
click at [215, 37] on button "Visual Editor" at bounding box center [215, 35] width 45 height 18
click at [392, 220] on div "Intègre des expressions typiquement marseillaise dans le poème" at bounding box center [413, 215] width 72 height 12
click at [408, 215] on div "Intègre des expressions typiquement marseillaise dans le poème" at bounding box center [413, 215] width 72 height 12
click at [380, 236] on button at bounding box center [378, 233] width 25 height 9
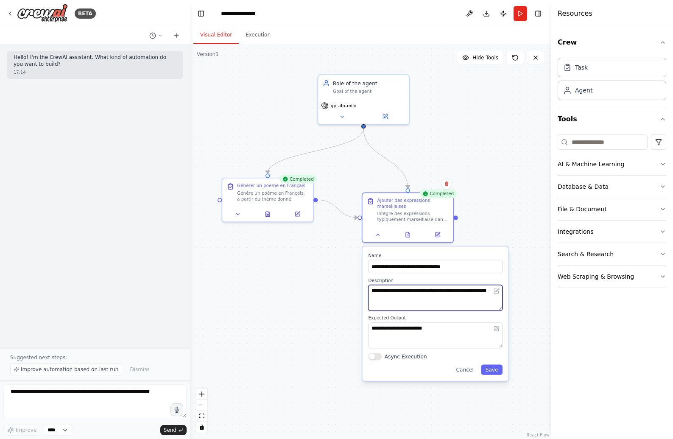
click at [419, 300] on textarea "**********" at bounding box center [436, 298] width 134 height 26
type textarea "***"
type textarea "*"
type textarea "**********"
click at [494, 369] on button "Save" at bounding box center [492, 369] width 22 height 10
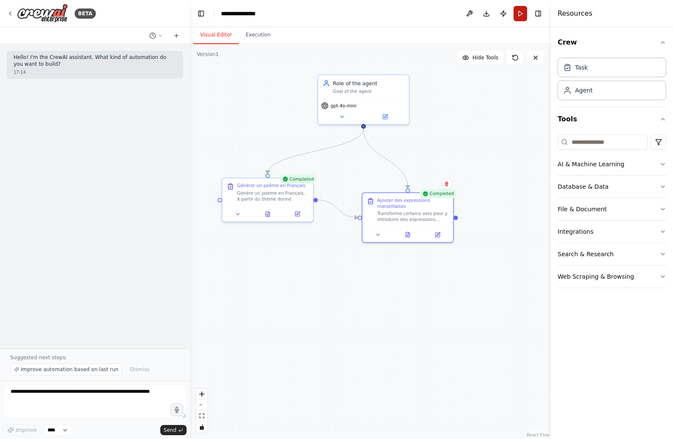
click at [515, 14] on button "Run" at bounding box center [521, 13] width 14 height 15
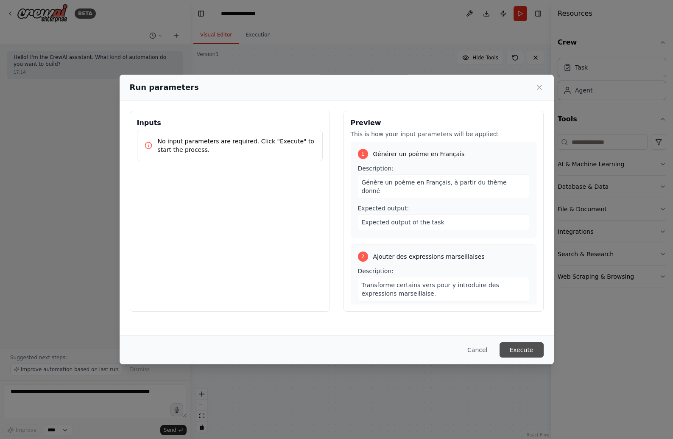
click at [534, 354] on button "Execute" at bounding box center [522, 349] width 44 height 15
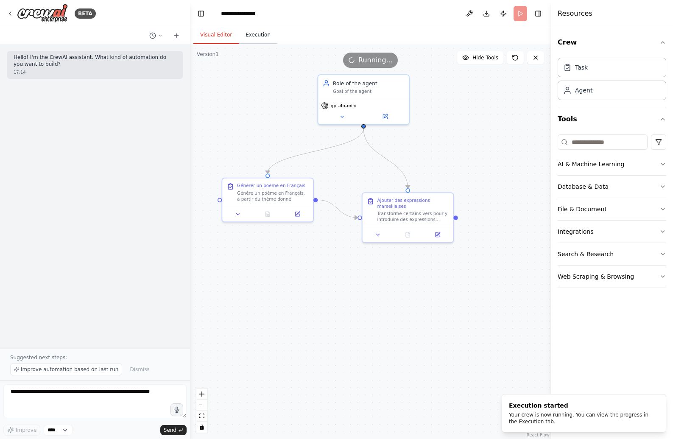
click at [260, 33] on button "Execution" at bounding box center [258, 35] width 39 height 18
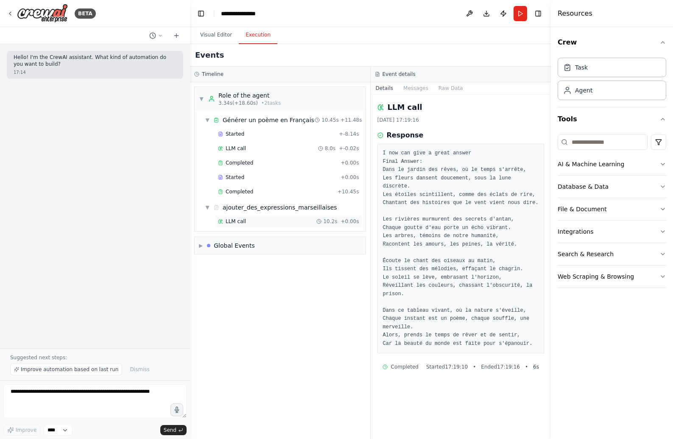
click at [257, 225] on div "LLM call 10.2s + 0.00s" at bounding box center [288, 221] width 147 height 13
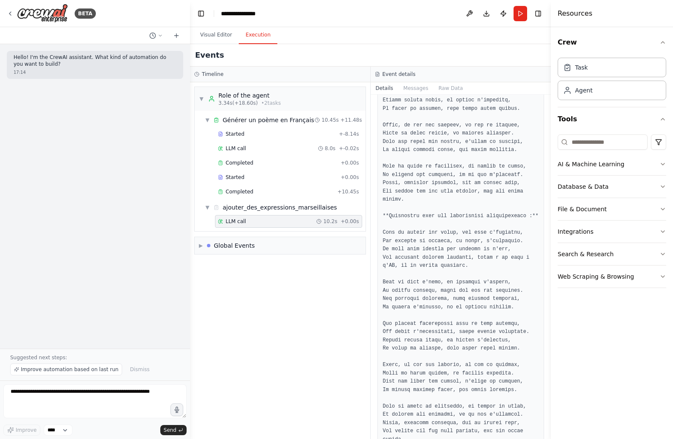
scroll to position [229, 0]
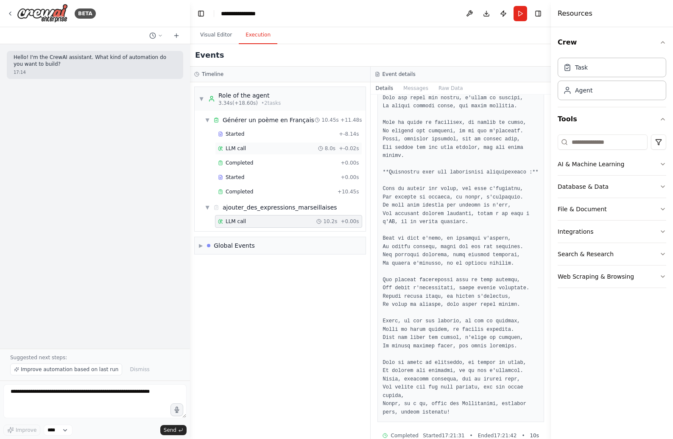
click at [236, 142] on div "LLM call 8.0s + -0.02s" at bounding box center [288, 148] width 147 height 13
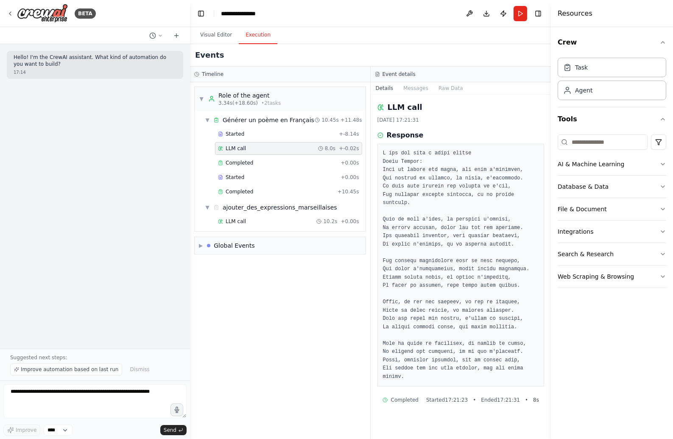
scroll to position [0, 0]
click at [420, 92] on button "Messages" at bounding box center [415, 88] width 35 height 12
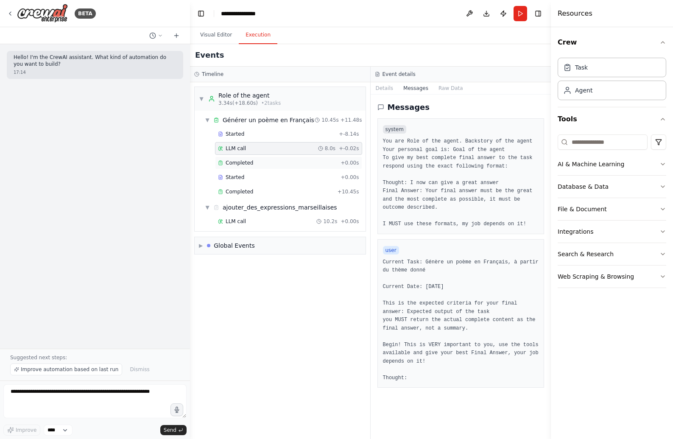
click at [310, 161] on div "Completed" at bounding box center [277, 162] width 119 height 7
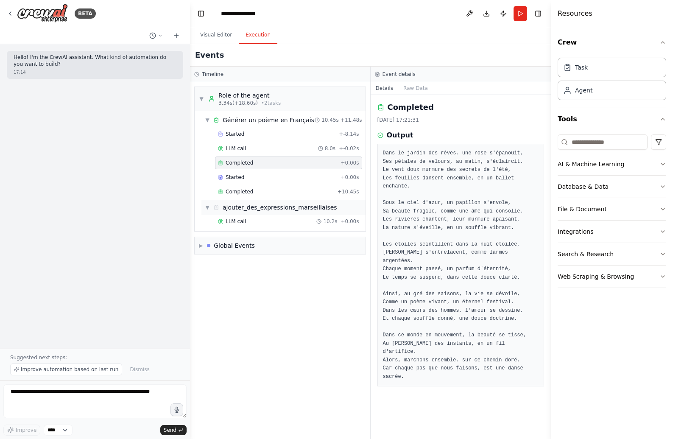
click at [269, 208] on div "ajouter_des_expressions_marseillaises" at bounding box center [280, 207] width 115 height 8
click at [269, 209] on div "ajouter_des_expressions_marseillaises" at bounding box center [280, 207] width 115 height 8
click at [268, 225] on div "LLM call 10.2s + 0.00s" at bounding box center [288, 221] width 147 height 13
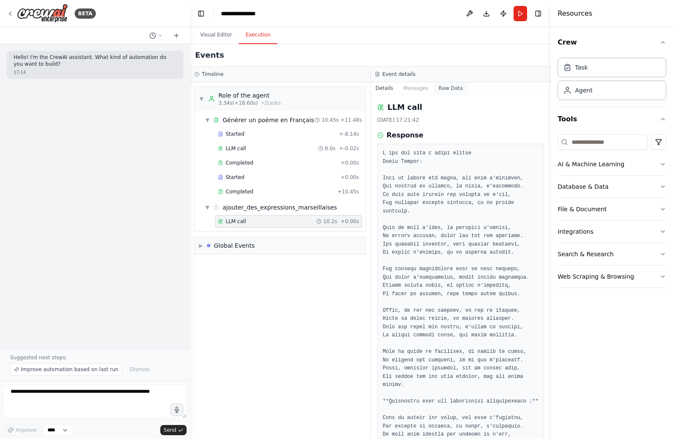
drag, startPoint x: 434, startPoint y: 86, endPoint x: 449, endPoint y: 87, distance: 15.3
click at [441, 87] on div "Details Messages Raw Data" at bounding box center [461, 88] width 181 height 12
click at [451, 87] on button "Raw Data" at bounding box center [450, 88] width 35 height 12
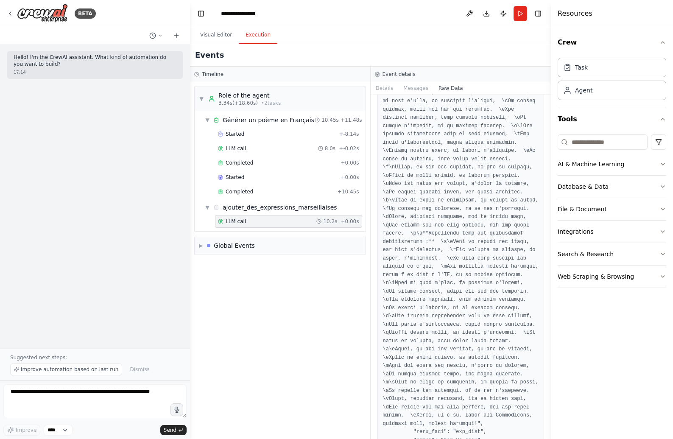
scroll to position [4899, 0]
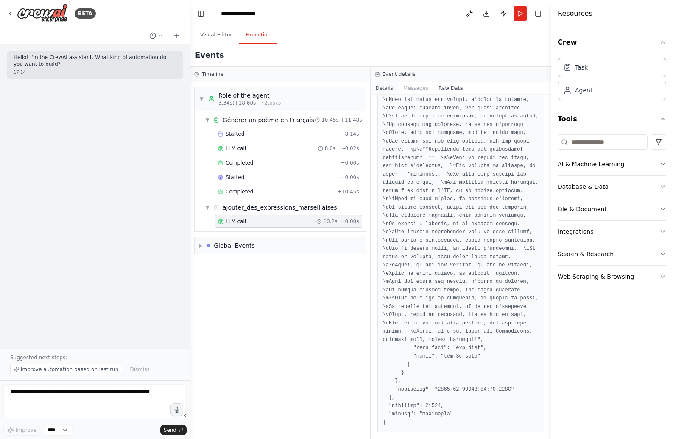
click at [376, 86] on button "Details" at bounding box center [385, 88] width 28 height 12
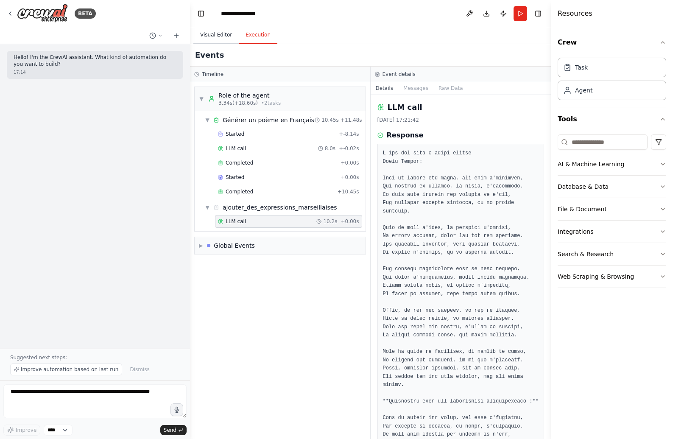
click at [217, 31] on button "Visual Editor" at bounding box center [215, 35] width 45 height 18
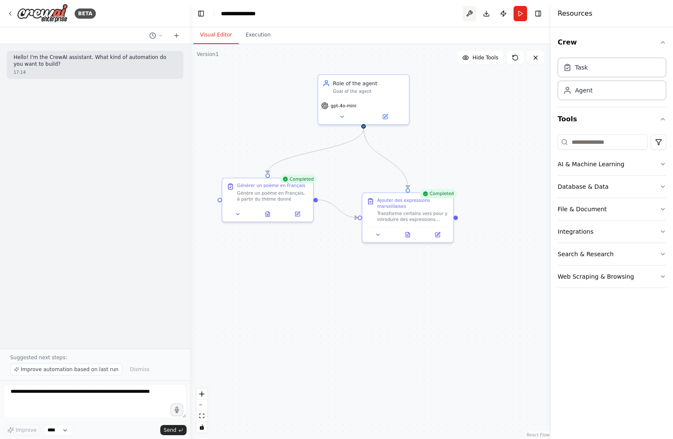
click at [472, 14] on button at bounding box center [470, 13] width 14 height 15
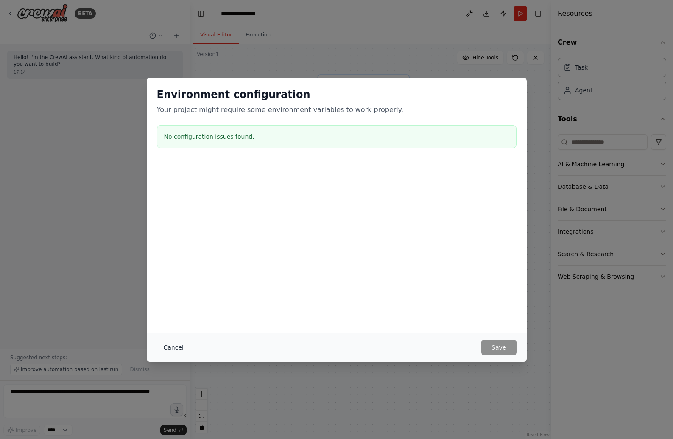
click at [180, 346] on button "Cancel" at bounding box center [174, 347] width 34 height 15
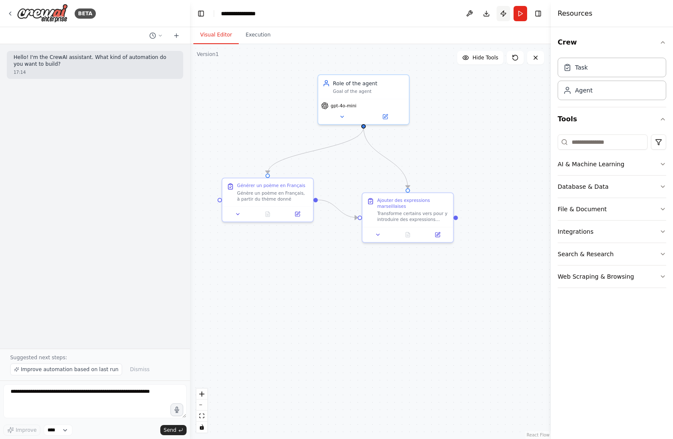
click at [501, 12] on button "Publish" at bounding box center [504, 13] width 14 height 15
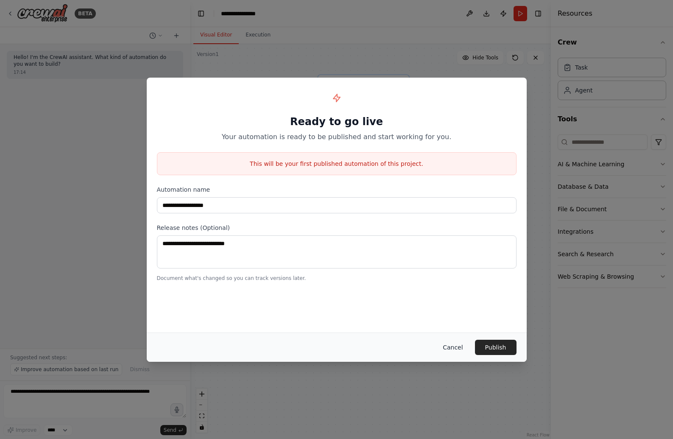
click at [453, 349] on button "Cancel" at bounding box center [453, 347] width 34 height 15
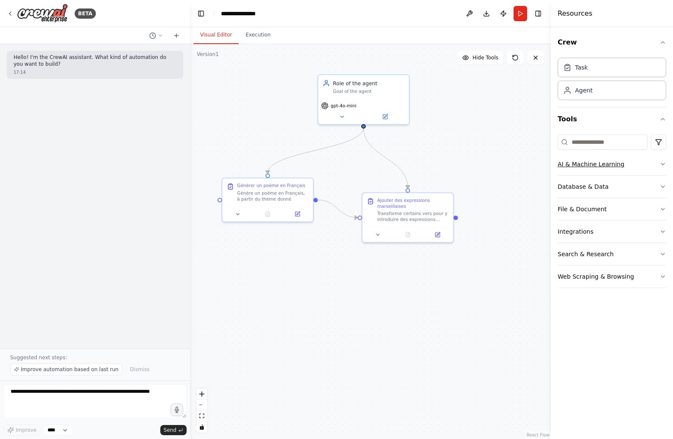
click at [655, 165] on button "AI & Machine Learning" at bounding box center [612, 164] width 109 height 22
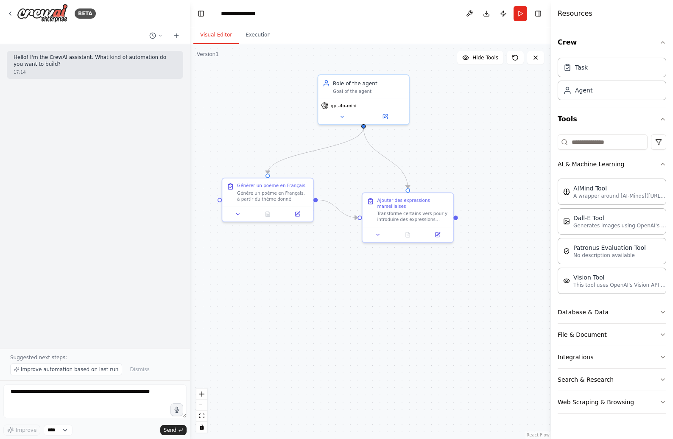
click at [655, 165] on button "AI & Machine Learning" at bounding box center [612, 164] width 109 height 22
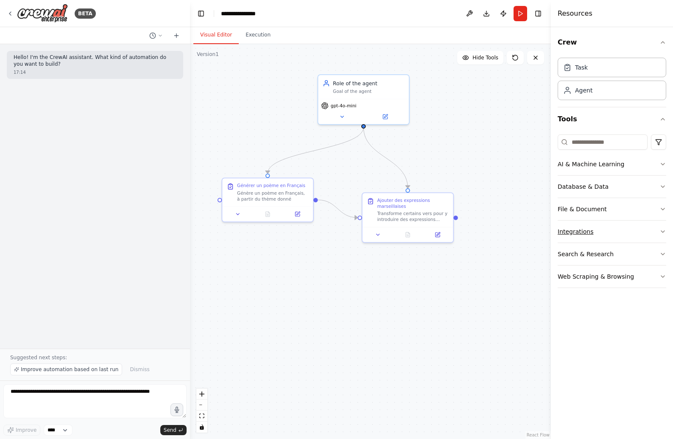
click at [640, 236] on button "Integrations" at bounding box center [612, 232] width 109 height 22
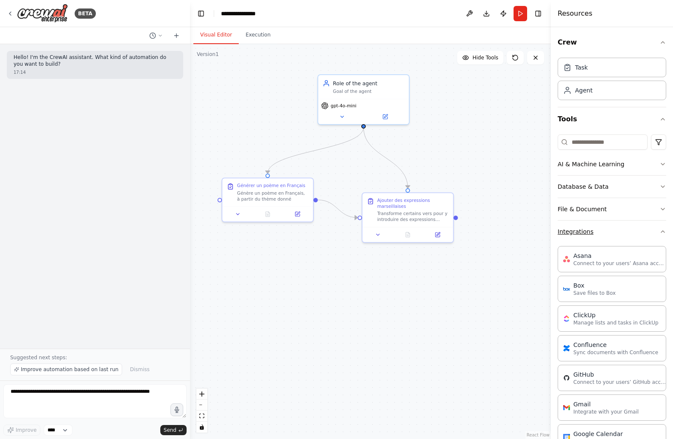
click at [641, 235] on button "Integrations" at bounding box center [612, 232] width 109 height 22
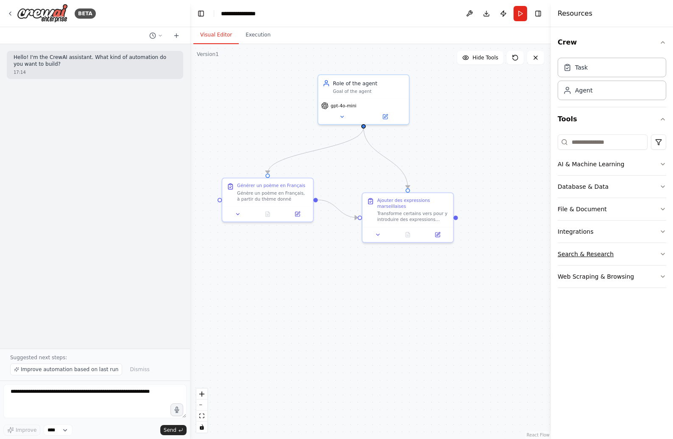
click at [637, 250] on button "Search & Research" at bounding box center [612, 254] width 109 height 22
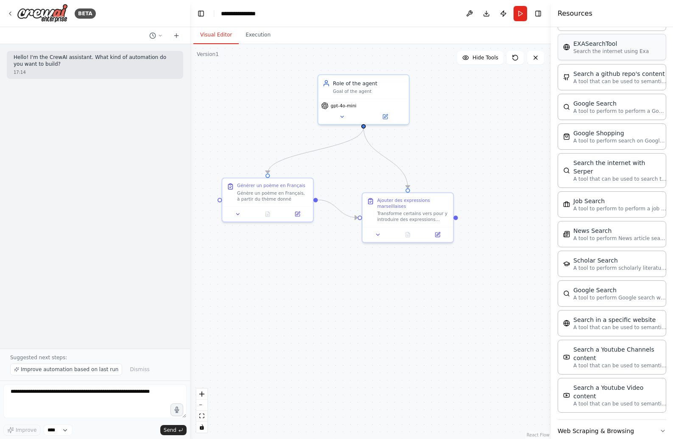
scroll to position [0, 0]
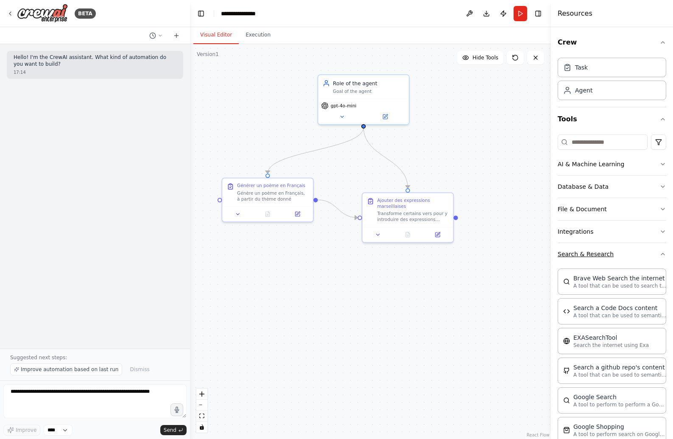
click at [613, 264] on button "Search & Research" at bounding box center [612, 254] width 109 height 22
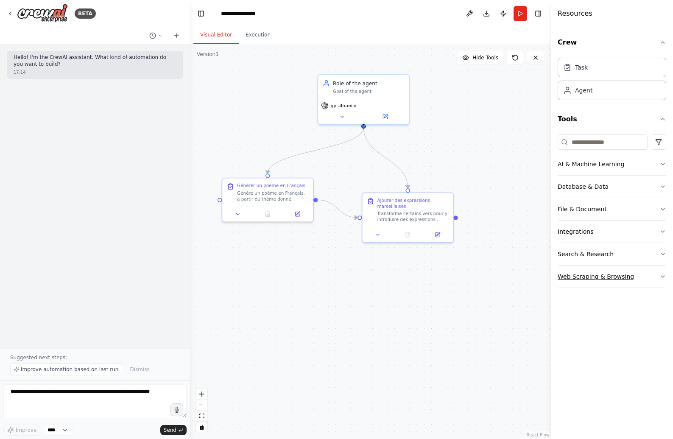
click at [611, 268] on button "Web Scraping & Browsing" at bounding box center [612, 276] width 109 height 22
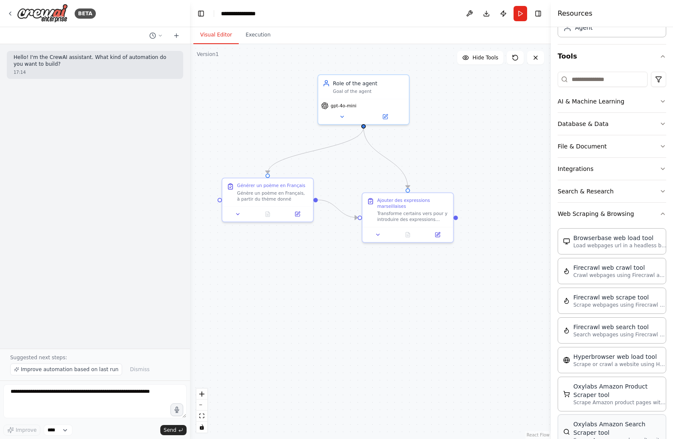
scroll to position [36, 0]
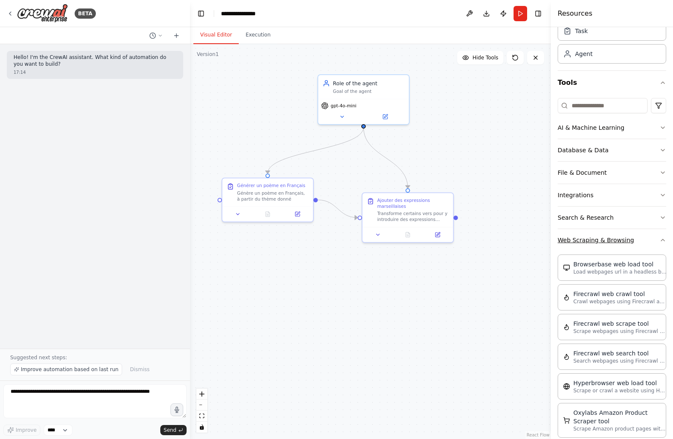
click at [628, 246] on button "Web Scraping & Browsing" at bounding box center [612, 240] width 109 height 22
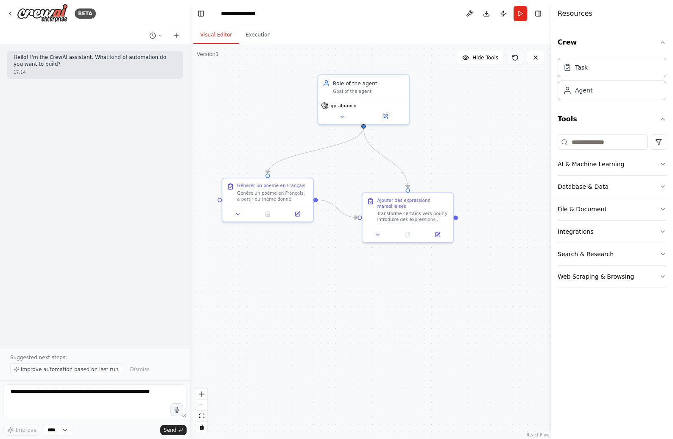
click at [519, 56] on button at bounding box center [515, 58] width 17 height 14
click at [477, 58] on span "Hide Tools" at bounding box center [485, 57] width 26 height 7
click at [476, 62] on button "Show Tools" at bounding box center [479, 58] width 48 height 14
drag, startPoint x: 444, startPoint y: 138, endPoint x: 439, endPoint y: 140, distance: 5.8
click at [439, 140] on div ".deletable-edge-delete-btn { width: 20px; height: 20px; border: 0px solid #ffff…" at bounding box center [370, 241] width 361 height 395
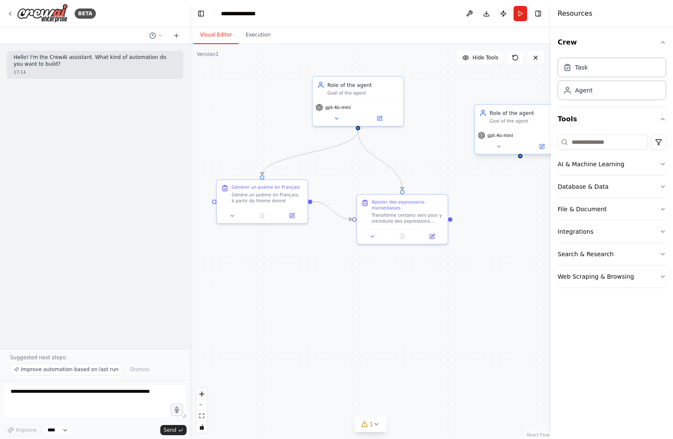
click at [511, 123] on div "Goal of the agent" at bounding box center [526, 121] width 72 height 6
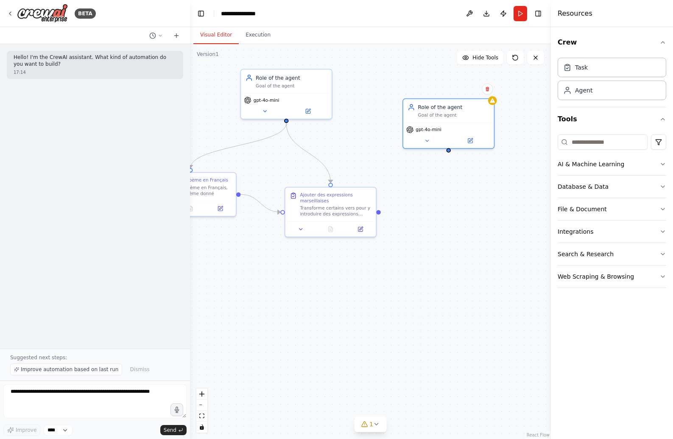
drag, startPoint x: 505, startPoint y: 206, endPoint x: 433, endPoint y: 199, distance: 72.0
click at [433, 199] on div ".deletable-edge-delete-btn { width: 20px; height: 20px; border: 0px solid #ffff…" at bounding box center [370, 241] width 361 height 395
click at [488, 87] on icon at bounding box center [487, 89] width 5 height 5
click at [461, 90] on button "Confirm" at bounding box center [463, 89] width 30 height 10
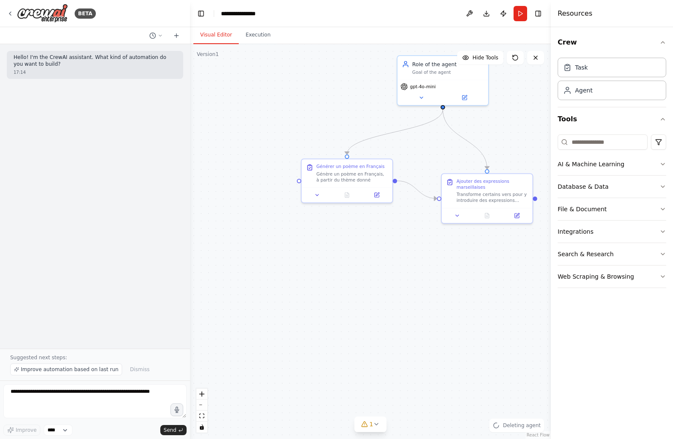
drag, startPoint x: 382, startPoint y: 143, endPoint x: 489, endPoint y: 146, distance: 107.7
click at [532, 130] on div ".deletable-edge-delete-btn { width: 20px; height: 20px; border: 0px solid #ffff…" at bounding box center [370, 241] width 361 height 395
drag, startPoint x: 304, startPoint y: 182, endPoint x: 238, endPoint y: 166, distance: 67.6
click at [238, 166] on div ".deletable-edge-delete-btn { width: 20px; height: 20px; border: 0px solid #ffff…" at bounding box center [370, 241] width 361 height 395
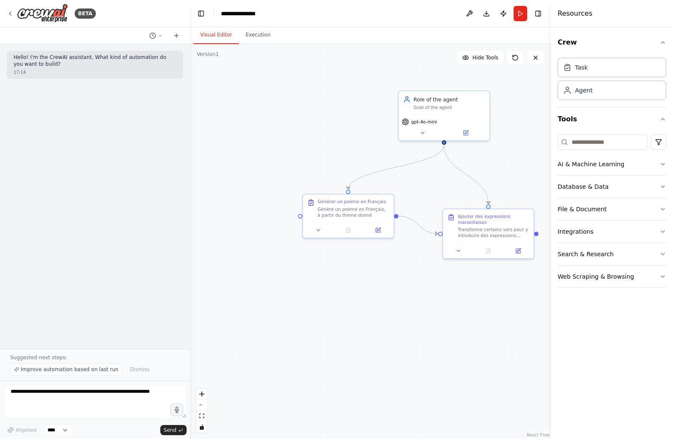
drag, startPoint x: 343, startPoint y: 98, endPoint x: 338, endPoint y: 140, distance: 43.0
click at [338, 140] on div ".deletable-edge-delete-btn { width: 20px; height: 20px; border: 0px solid #ffff…" at bounding box center [370, 241] width 361 height 395
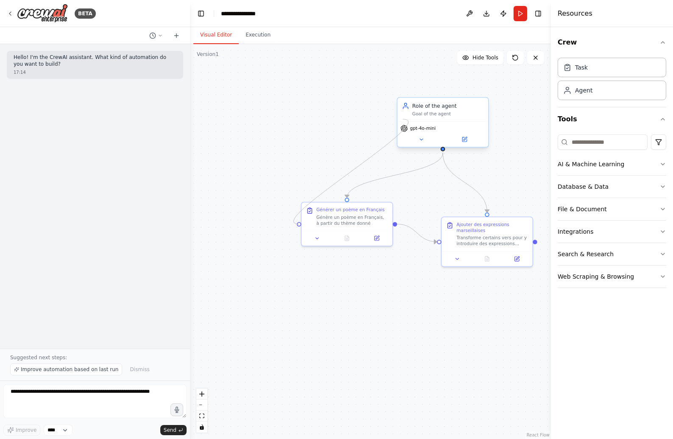
drag, startPoint x: 299, startPoint y: 223, endPoint x: 403, endPoint y: 119, distance: 147.2
click at [403, 119] on div "Générer un poème en Français Génère un poème en Français, à partir du thème don…" at bounding box center [414, 232] width 314 height 343
drag, startPoint x: 338, startPoint y: 218, endPoint x: 341, endPoint y: 234, distance: 16.7
click at [341, 234] on div "Génère un poème en Français, à partir du thème donné" at bounding box center [352, 234] width 72 height 12
click at [458, 259] on icon at bounding box center [457, 257] width 6 height 6
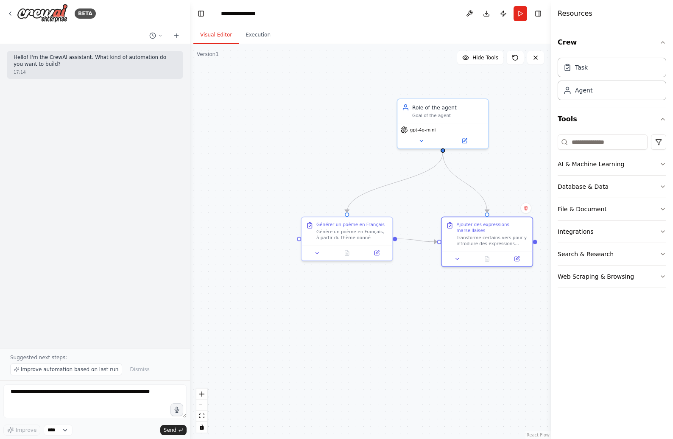
click at [435, 288] on div ".deletable-edge-delete-btn { width: 20px; height: 20px; border: 0px solid #ffff…" at bounding box center [370, 241] width 361 height 395
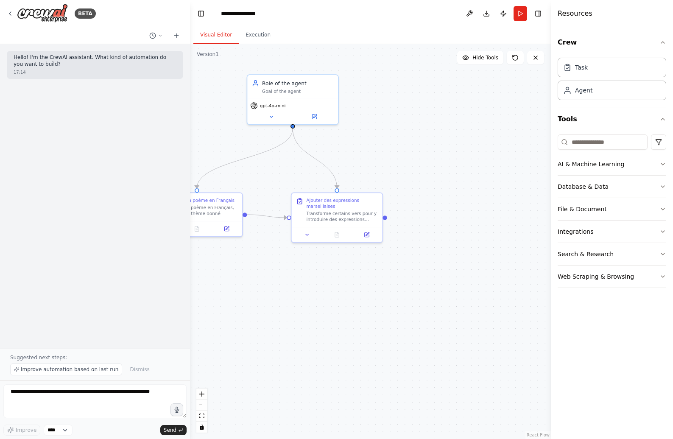
drag, startPoint x: 494, startPoint y: 324, endPoint x: 344, endPoint y: 299, distance: 151.6
click at [344, 299] on div ".deletable-edge-delete-btn { width: 20px; height: 20px; border: 0px solid #ffff…" at bounding box center [370, 241] width 361 height 395
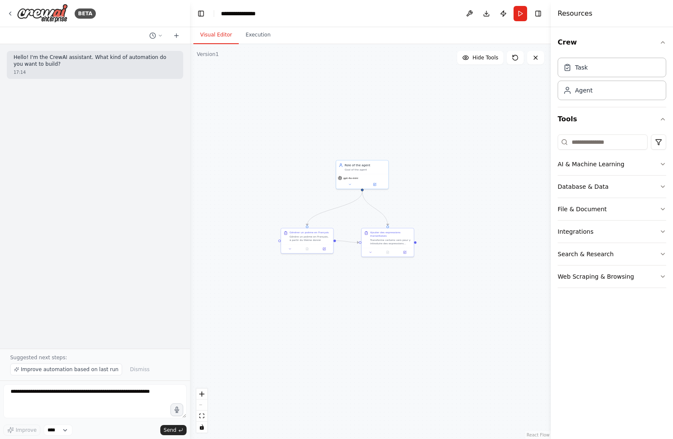
drag, startPoint x: 298, startPoint y: 305, endPoint x: 346, endPoint y: 296, distance: 49.3
click at [346, 296] on div ".deletable-edge-delete-btn { width: 20px; height: 20px; border: 0px solid #ffff…" at bounding box center [370, 241] width 361 height 395
click at [604, 148] on input at bounding box center [603, 141] width 90 height 15
click at [656, 142] on html "**********" at bounding box center [336, 219] width 673 height 439
click at [591, 115] on html "**********" at bounding box center [336, 219] width 673 height 439
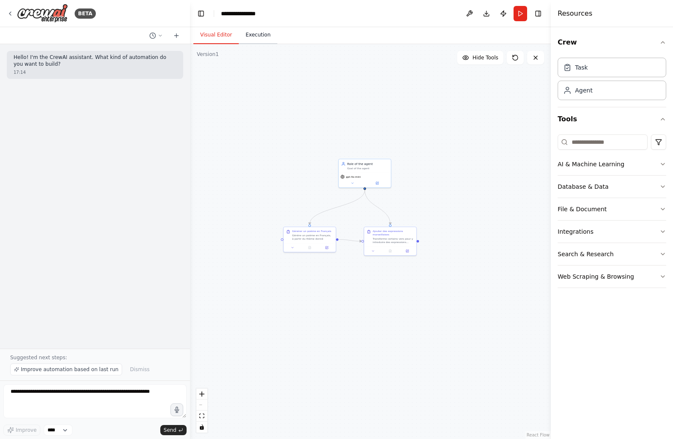
click at [246, 31] on button "Execution" at bounding box center [258, 35] width 39 height 18
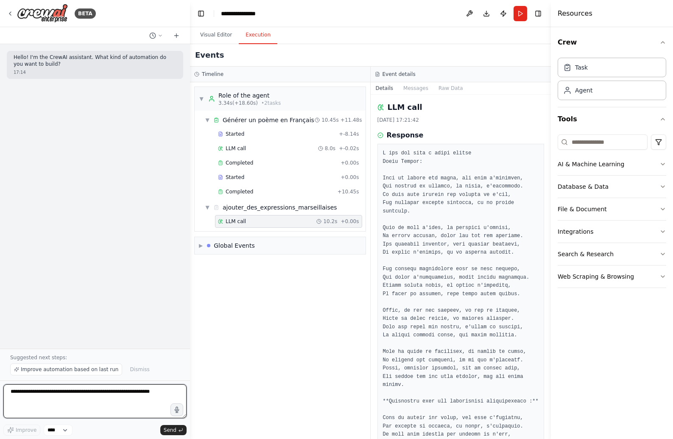
click at [72, 398] on textarea at bounding box center [94, 401] width 183 height 34
type textarea "**********"
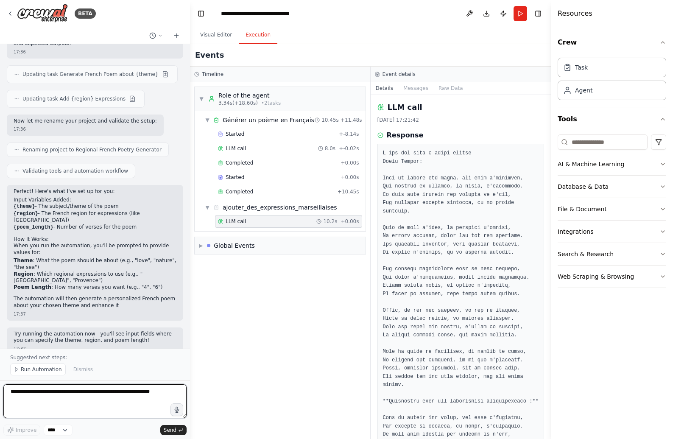
scroll to position [272, 0]
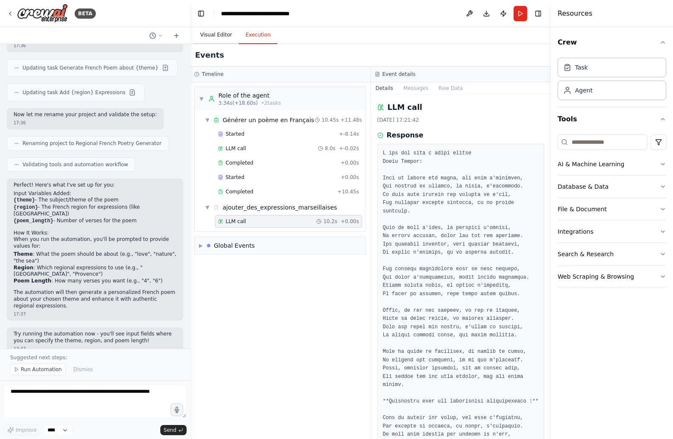
click at [222, 36] on button "Visual Editor" at bounding box center [215, 35] width 45 height 18
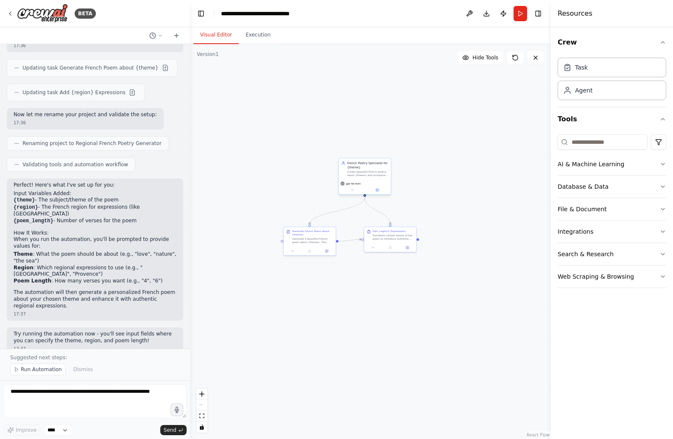
click at [358, 175] on div "Create beautiful French poetry about {theme} and incorporate regional expressio…" at bounding box center [367, 173] width 41 height 7
click at [519, 13] on button "Run" at bounding box center [521, 13] width 14 height 15
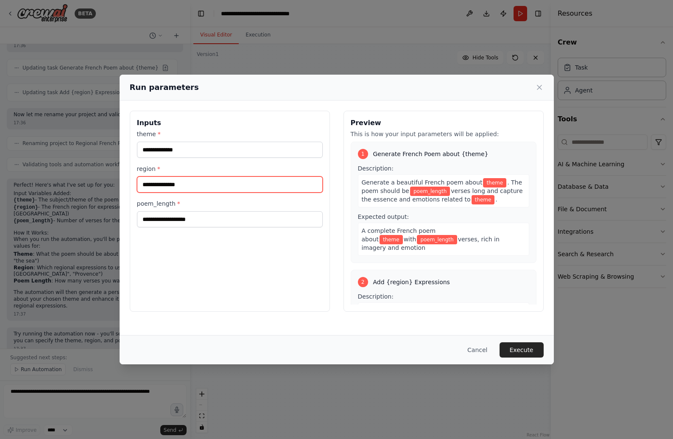
click at [192, 182] on input "region *" at bounding box center [230, 184] width 186 height 16
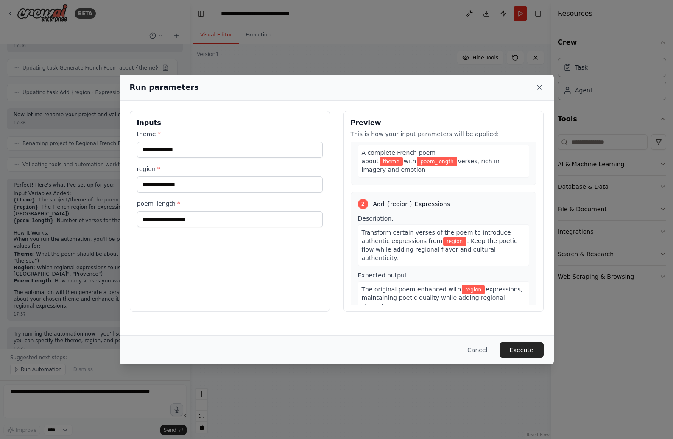
click at [538, 84] on icon at bounding box center [539, 87] width 8 height 8
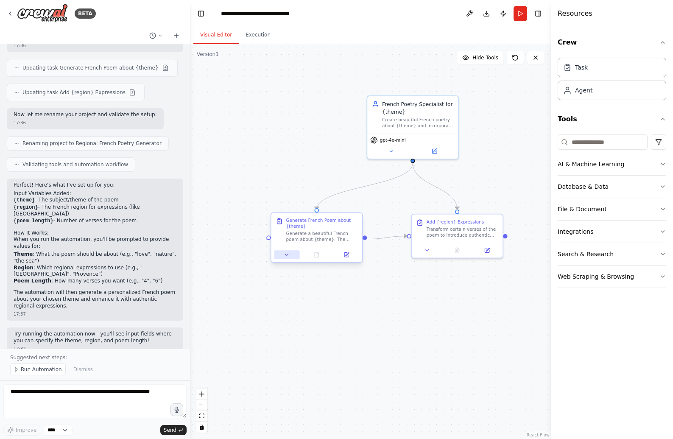
click at [282, 254] on button at bounding box center [286, 254] width 25 height 9
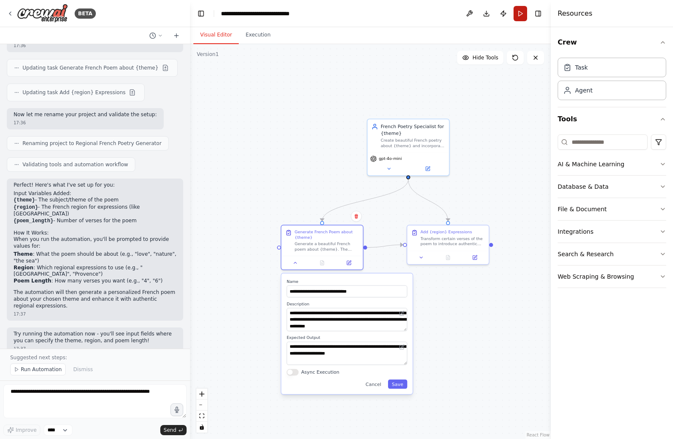
click at [516, 12] on button "Run" at bounding box center [521, 13] width 14 height 15
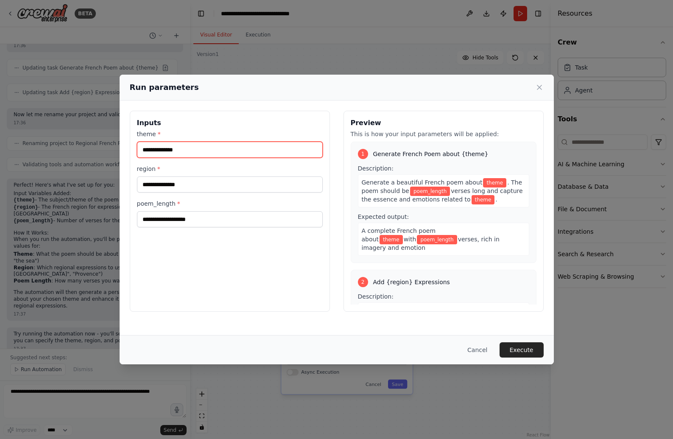
click at [197, 149] on input "theme *" at bounding box center [230, 150] width 186 height 16
type input "*****"
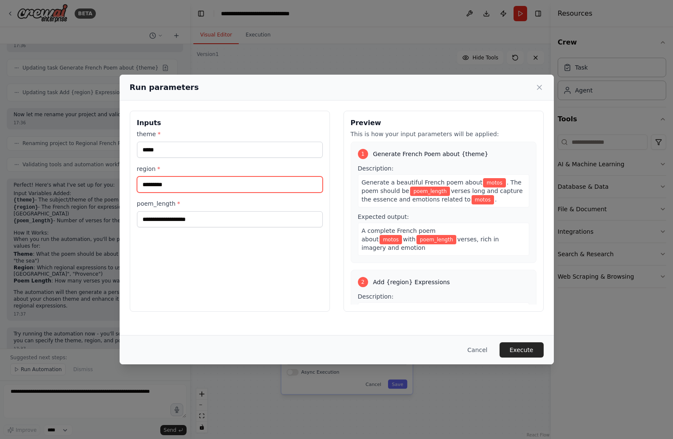
type input "*********"
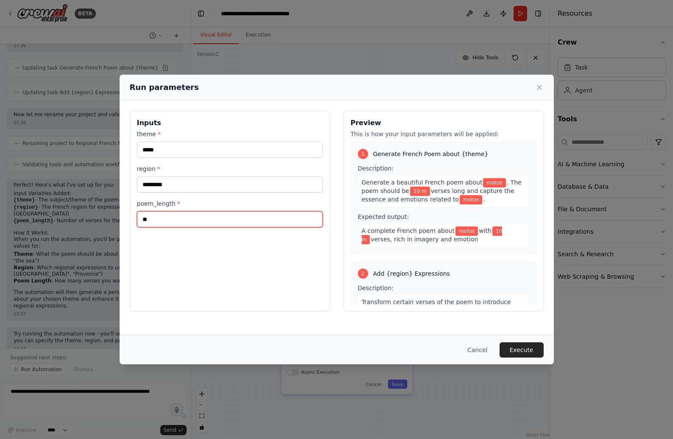
type input "*"
type input "*******"
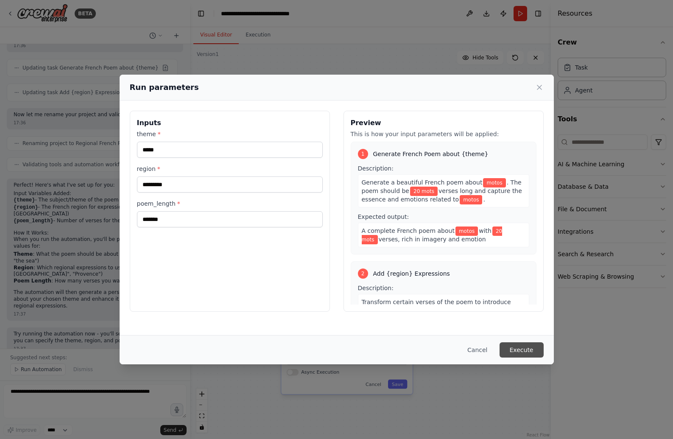
click at [531, 348] on button "Execute" at bounding box center [522, 349] width 44 height 15
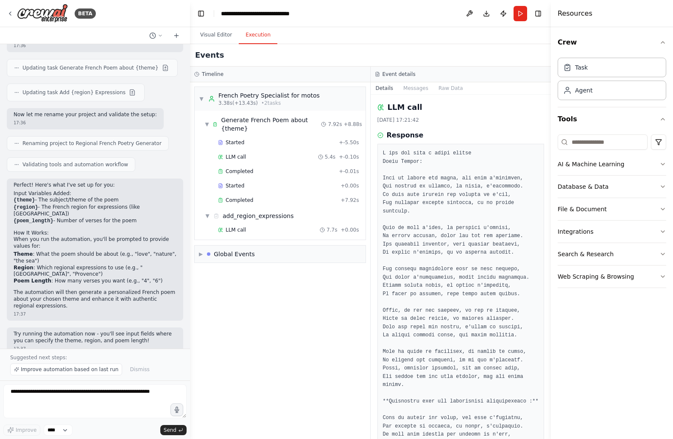
click at [259, 35] on button "Execution" at bounding box center [258, 35] width 39 height 18
click at [256, 225] on div "LLM call 7.7s + 0.00s" at bounding box center [288, 229] width 147 height 13
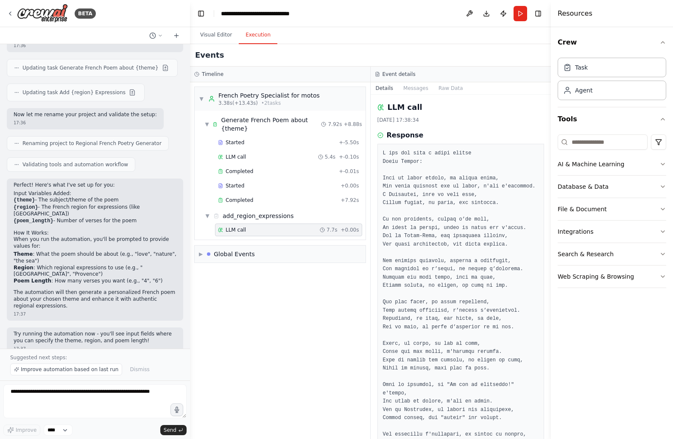
scroll to position [129, 0]
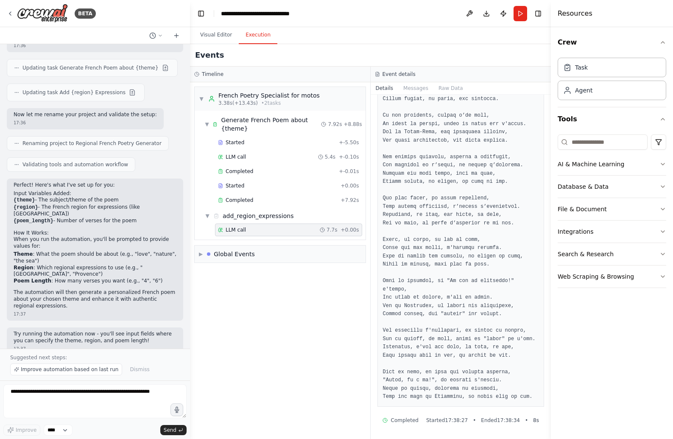
click at [305, 338] on div "▼ French Poetry Specialist for motos 3.38s (+13.43s) • 2 task s ▼ Generate Fren…" at bounding box center [280, 260] width 180 height 357
click at [305, 320] on div "▼ French Poetry Specialist for motos 3.38s (+13.43s) • 2 task s ▼ Generate Fren…" at bounding box center [280, 260] width 180 height 357
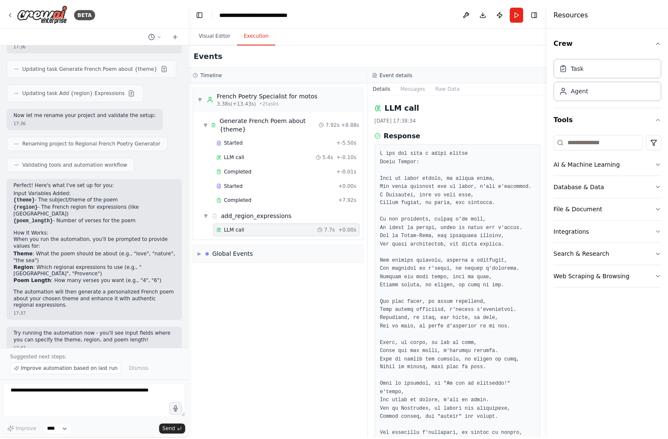
scroll to position [129, 0]
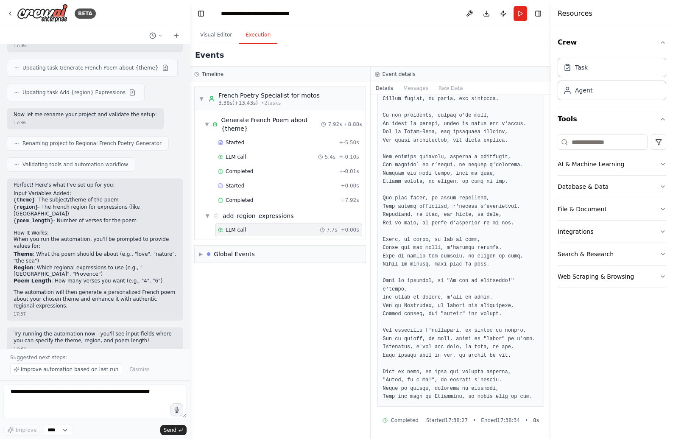
click at [299, 342] on div "▼ French Poetry Specialist for motos 3.38s (+13.43s) • 2 task s ▼ Generate Fren…" at bounding box center [280, 260] width 180 height 357
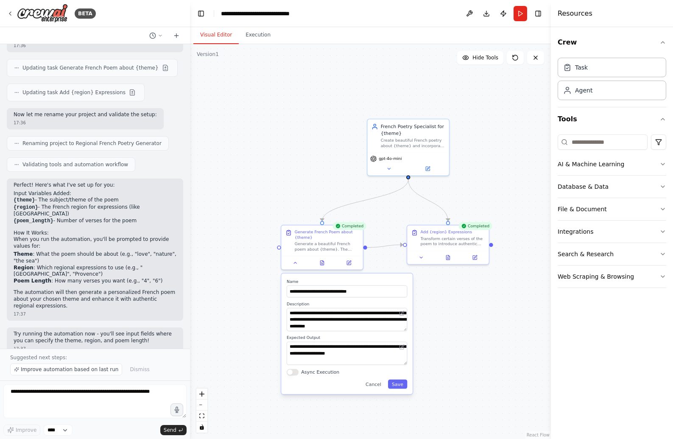
click at [212, 29] on button "Visual Editor" at bounding box center [215, 35] width 45 height 18
click at [371, 383] on button "Cancel" at bounding box center [374, 384] width 24 height 9
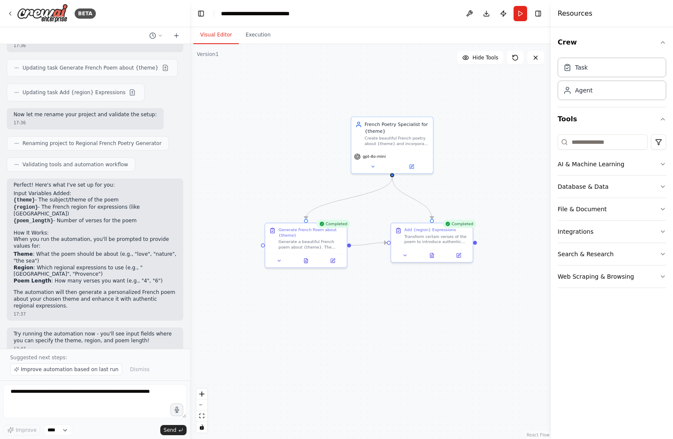
drag, startPoint x: 406, startPoint y: 327, endPoint x: 386, endPoint y: 324, distance: 20.5
click at [386, 324] on div ".deletable-edge-delete-btn { width: 20px; height: 20px; border: 0px solid #ffff…" at bounding box center [370, 241] width 361 height 395
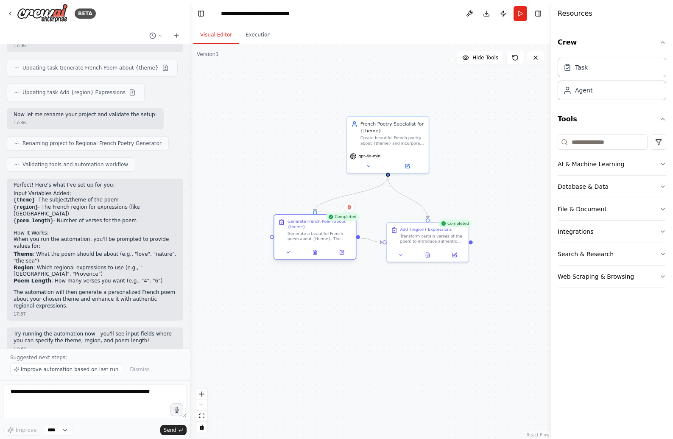
drag, startPoint x: 299, startPoint y: 242, endPoint x: 310, endPoint y: 238, distance: 10.7
click at [310, 238] on div "Generate a beautiful French poem about {theme}. The poem should be {poem_length…" at bounding box center [320, 236] width 64 height 11
click at [321, 292] on div ".deletable-edge-delete-btn { width: 20px; height: 20px; border: 0px solid #ffff…" at bounding box center [370, 241] width 361 height 395
drag, startPoint x: 311, startPoint y: 233, endPoint x: 310, endPoint y: 238, distance: 5.7
click at [310, 238] on div "Generate a beautiful French poem about {theme}. The poem should be {poem_length…" at bounding box center [320, 242] width 64 height 11
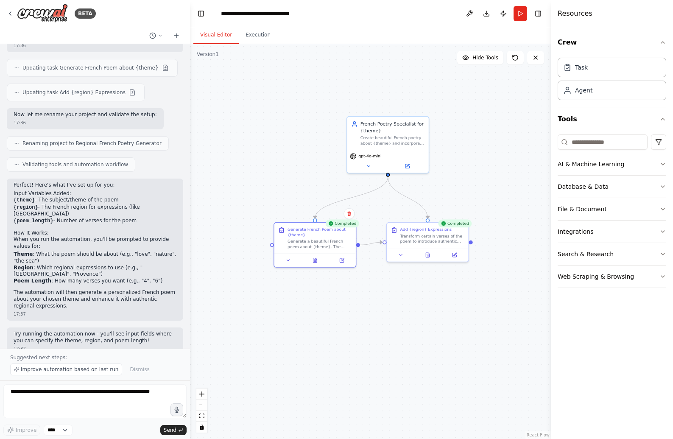
click at [304, 307] on div ".deletable-edge-delete-btn { width: 20px; height: 20px; border: 0px solid #ffff…" at bounding box center [370, 241] width 361 height 395
drag, startPoint x: 318, startPoint y: 241, endPoint x: 301, endPoint y: 243, distance: 17.5
click at [301, 243] on div "Generate a beautiful French poem about {theme}. The poem should be {poem_length…" at bounding box center [300, 242] width 64 height 11
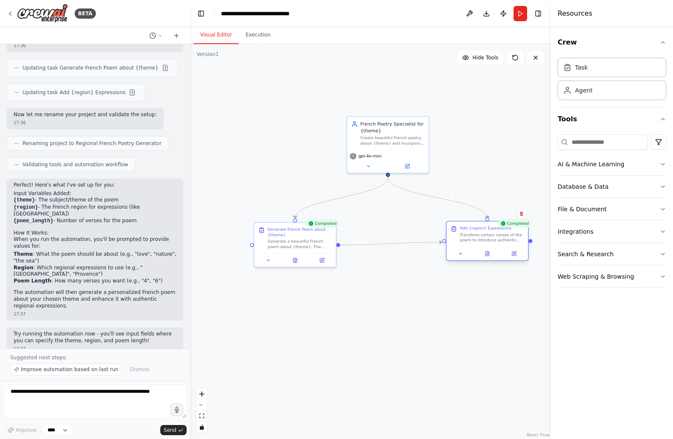
drag, startPoint x: 411, startPoint y: 240, endPoint x: 468, endPoint y: 241, distance: 57.7
click at [468, 241] on div "Transform certain verses of the poem to introduce authentic expressions from {r…" at bounding box center [492, 237] width 64 height 11
click at [410, 294] on div ".deletable-edge-delete-btn { width: 20px; height: 20px; border: 0px solid #ffff…" at bounding box center [370, 241] width 361 height 395
click at [146, 265] on li "Region : Which regional expressions to use (e.g., "Marseille", "Provence")" at bounding box center [95, 271] width 163 height 13
